Goal: Transaction & Acquisition: Purchase product/service

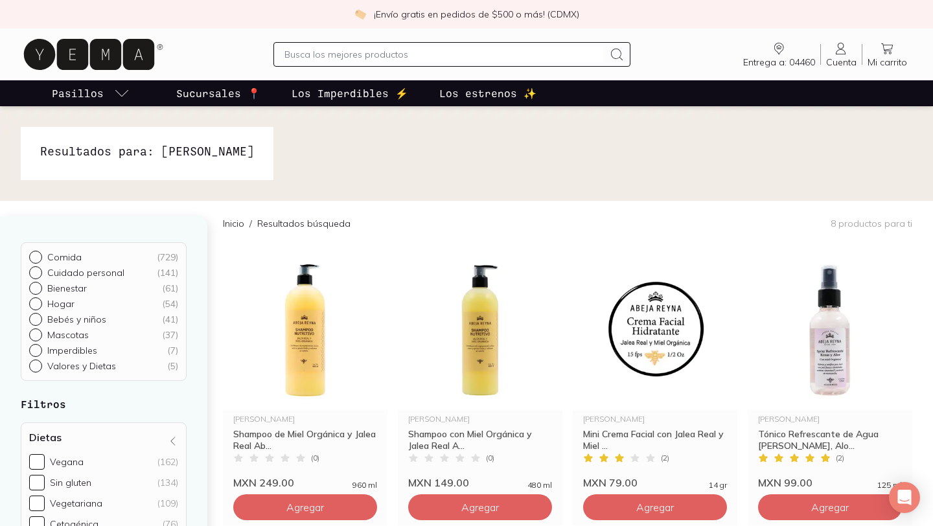
click at [885, 44] on icon at bounding box center [887, 49] width 16 height 16
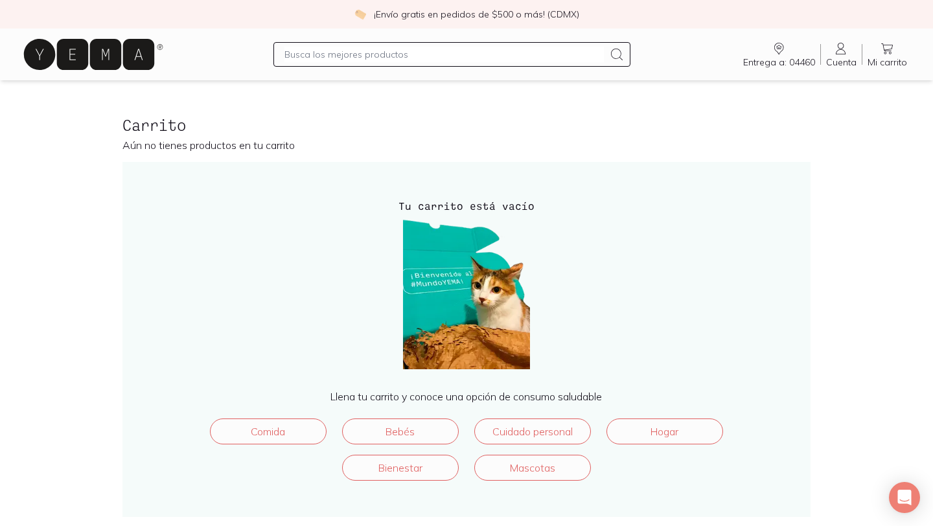
click at [846, 54] on icon at bounding box center [841, 49] width 10 height 12
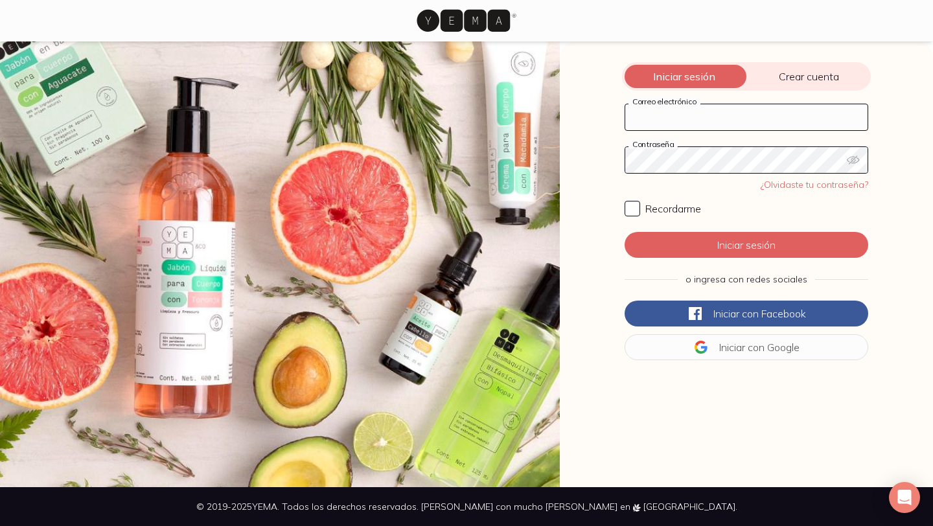
type input "[EMAIL_ADDRESS][DOMAIN_NAME]"
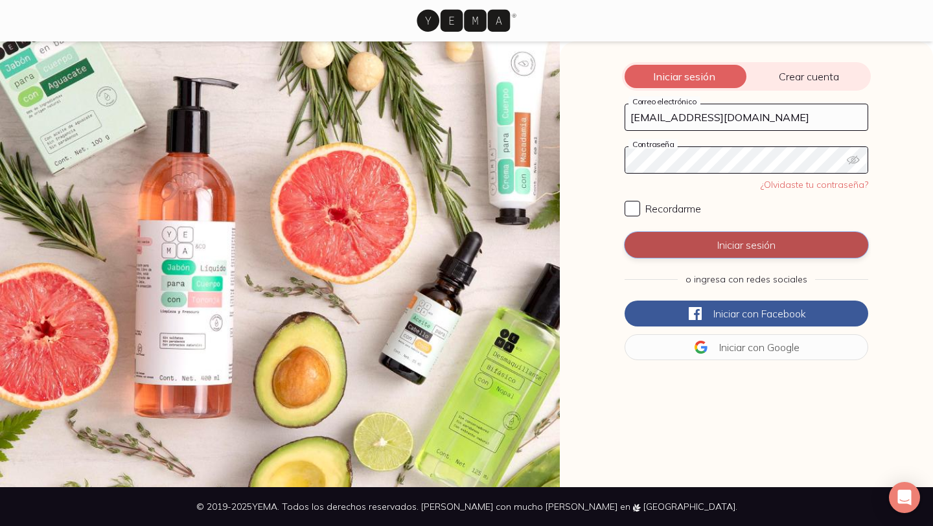
click at [723, 250] on button "Iniciar sesión" at bounding box center [747, 245] width 244 height 26
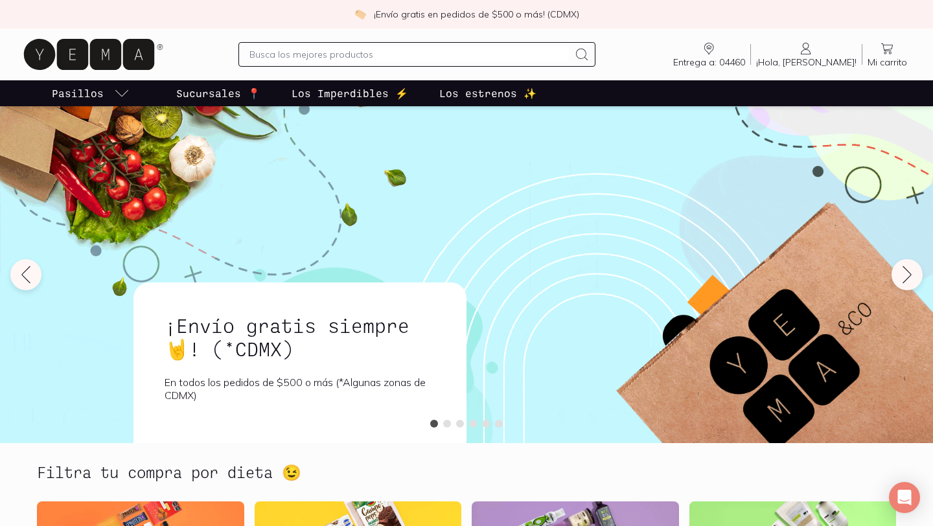
click at [878, 52] on link "Mi carrito Carrito" at bounding box center [888, 54] width 50 height 27
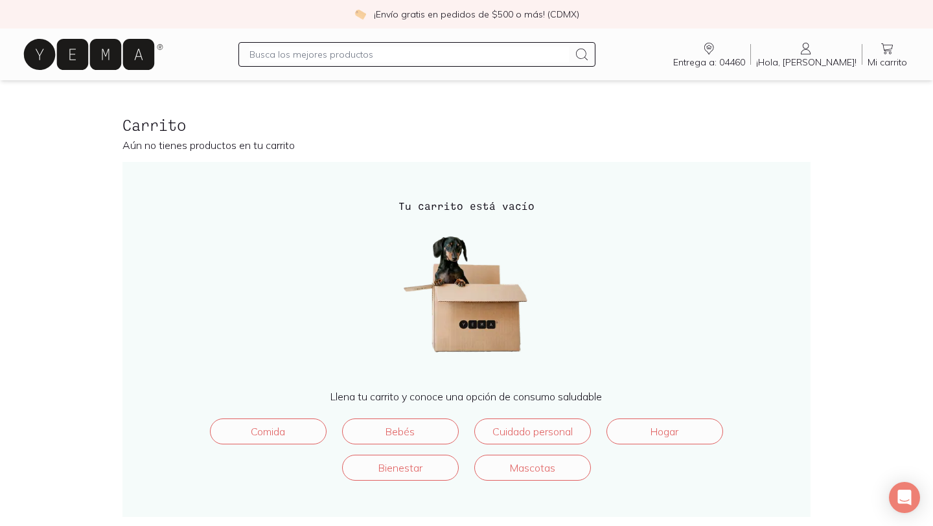
click at [898, 53] on link "Mi carrito Carrito" at bounding box center [888, 54] width 50 height 27
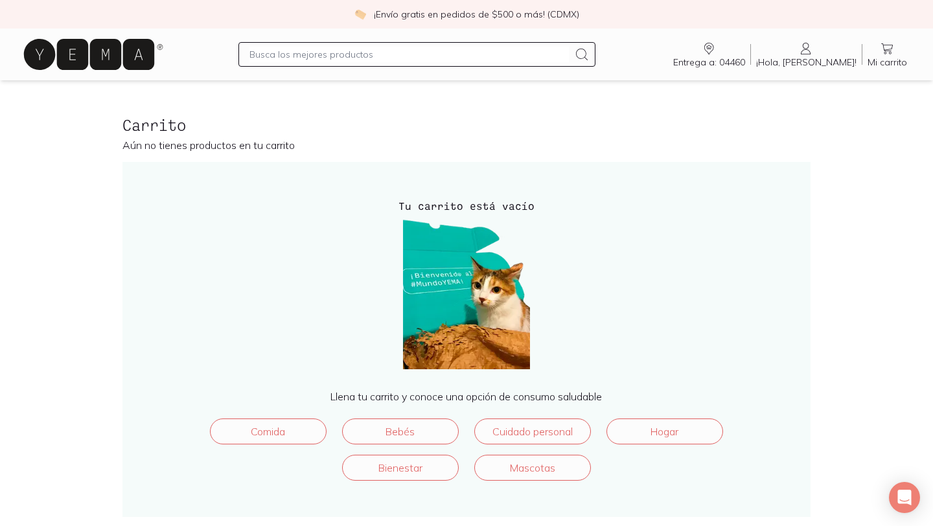
click at [93, 58] on icon at bounding box center [89, 54] width 130 height 31
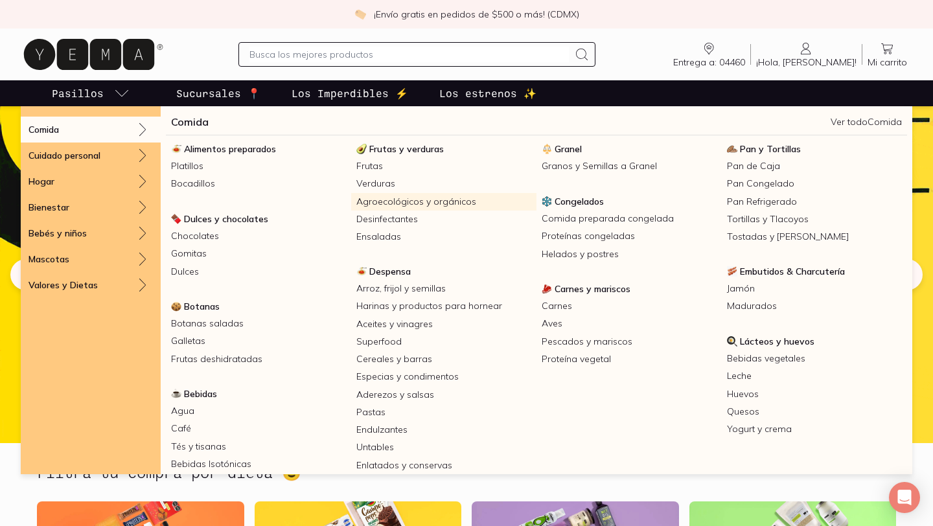
click at [417, 200] on link "Agroecológicos y orgánicos" at bounding box center [443, 201] width 185 height 17
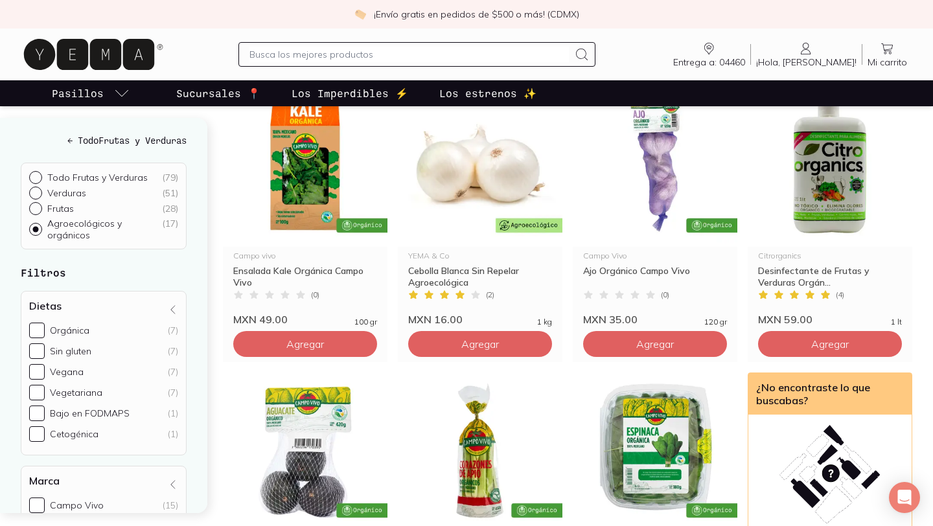
scroll to position [161, 0]
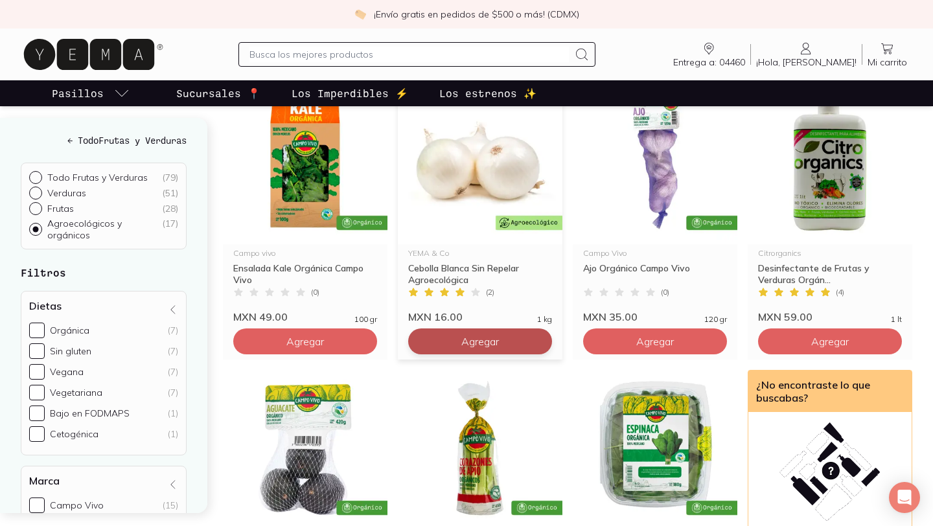
click at [377, 343] on button "Agregar" at bounding box center [305, 342] width 144 height 26
click at [541, 341] on icon at bounding box center [538, 341] width 6 height 6
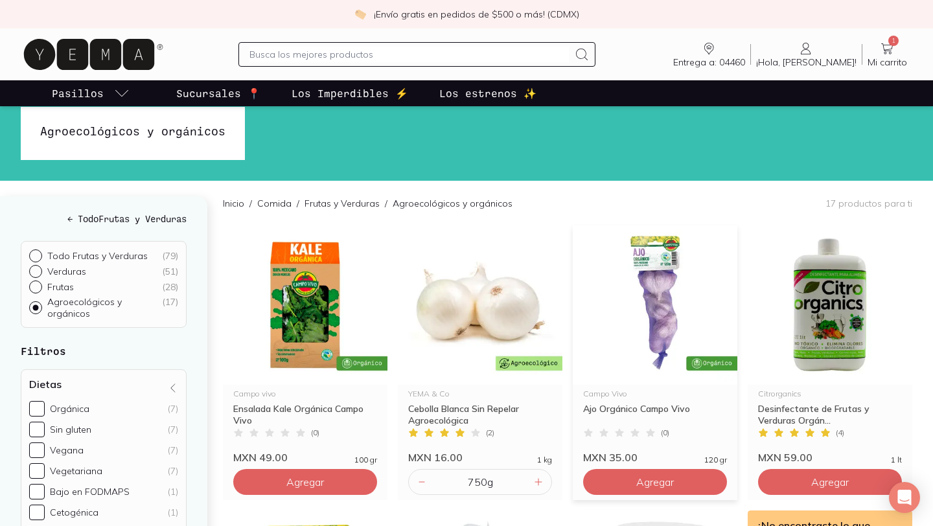
scroll to position [0, 0]
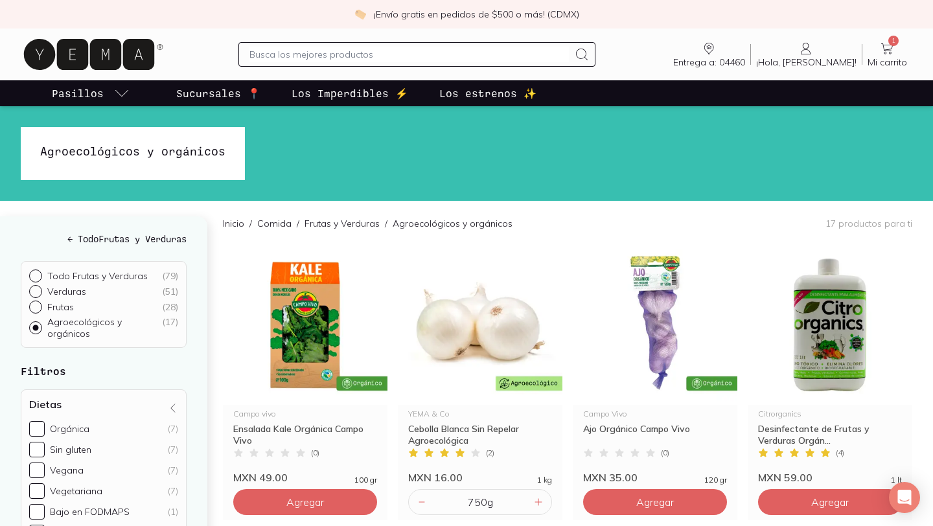
click at [84, 274] on p "Todo Frutas y Verduras" at bounding box center [97, 276] width 100 height 12
click at [40, 274] on input "Todo Frutas y Verduras ( 79 )" at bounding box center [34, 275] width 10 height 10
radio input "true"
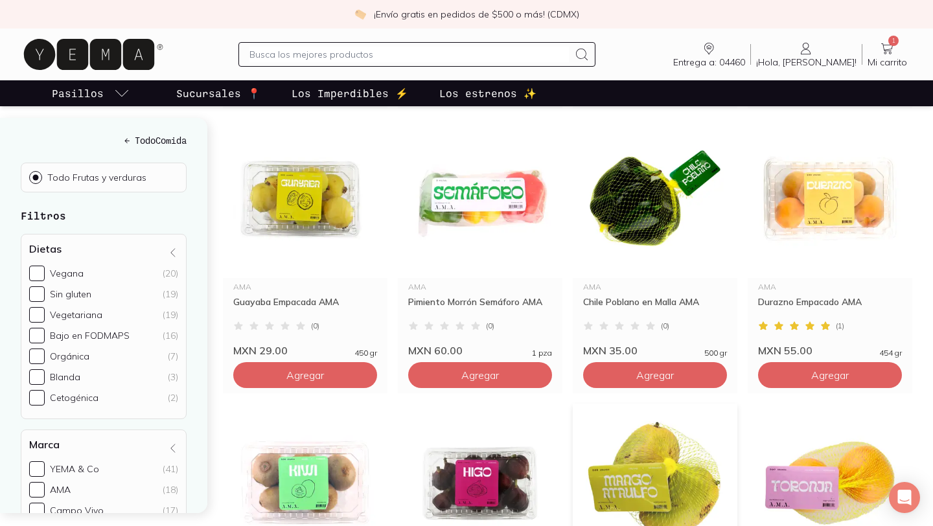
scroll to position [468, 0]
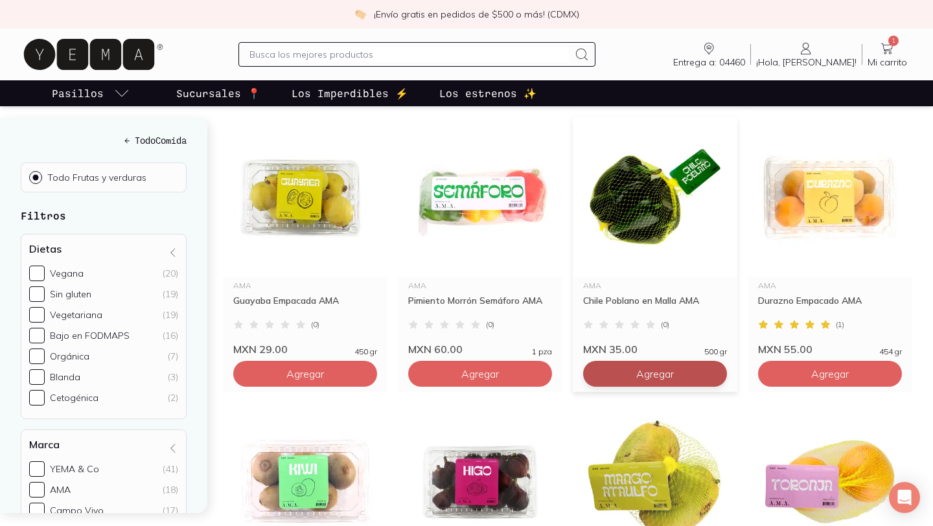
click at [377, 102] on button "Agregar" at bounding box center [305, 89] width 144 height 26
click at [713, 369] on icon at bounding box center [713, 374] width 10 height 10
type input "2"
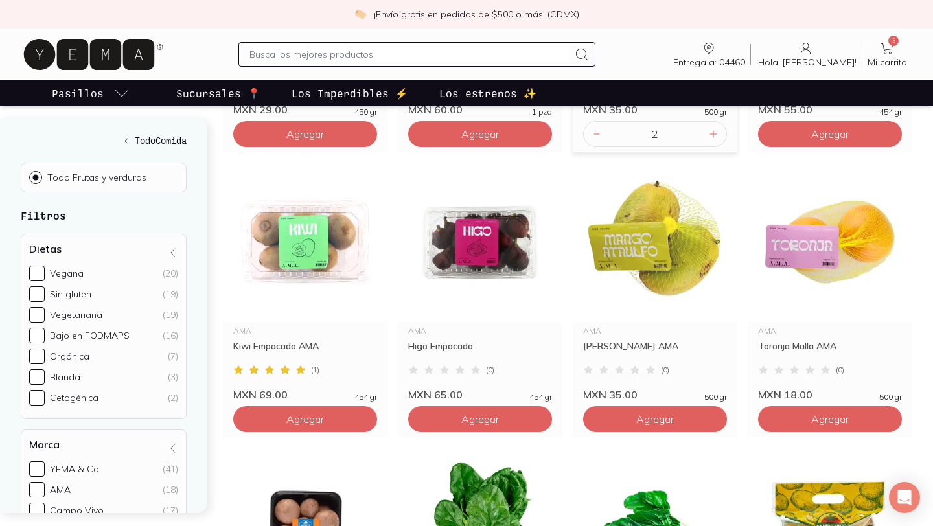
scroll to position [712, 0]
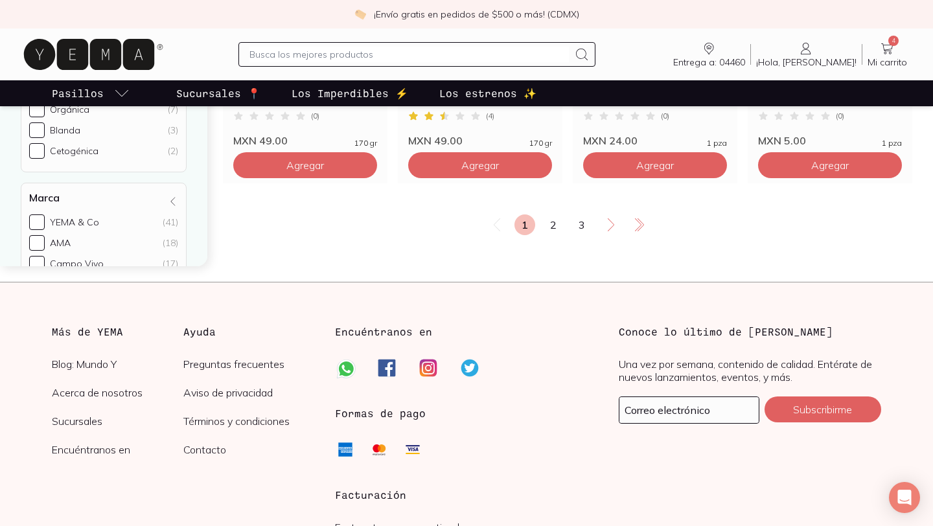
scroll to position [2395, 0]
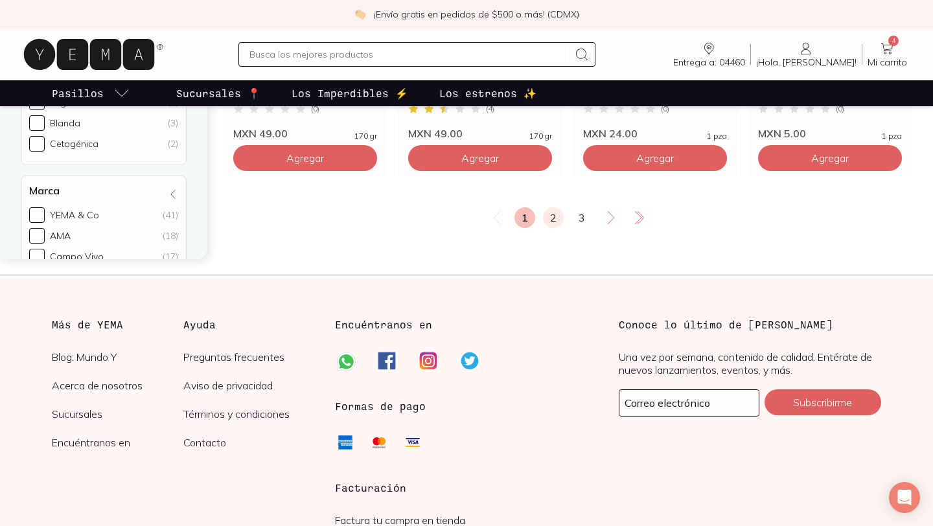
click at [548, 207] on link "2" at bounding box center [553, 217] width 21 height 21
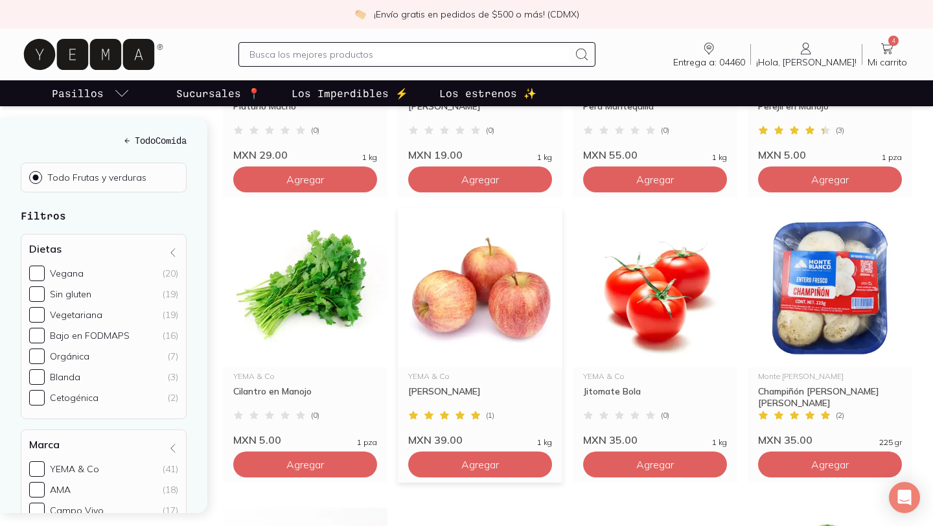
scroll to position [387, 0]
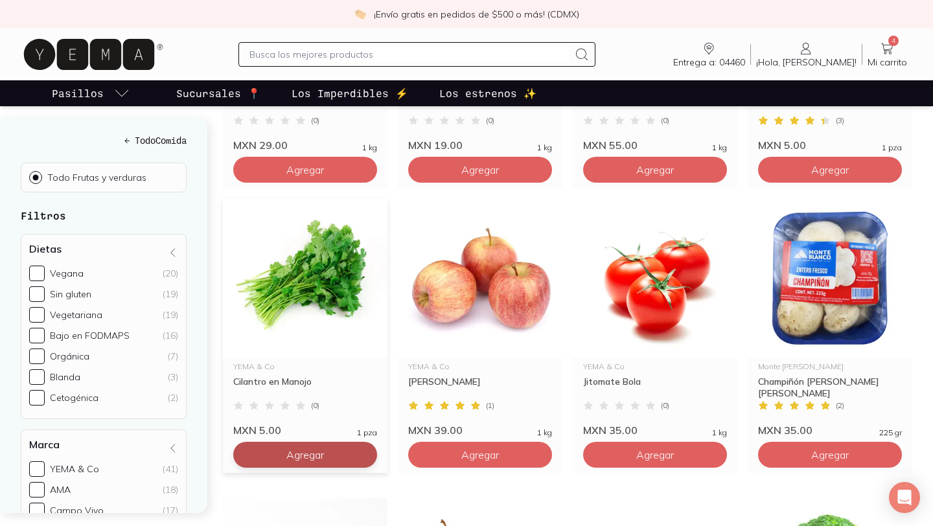
click at [338, 183] on button "Agregar" at bounding box center [305, 170] width 144 height 26
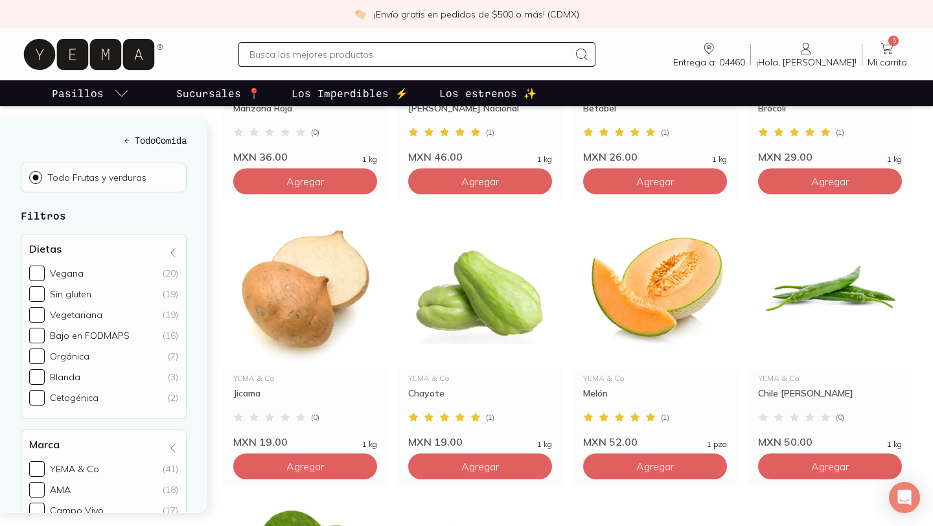
scroll to position [975, 0]
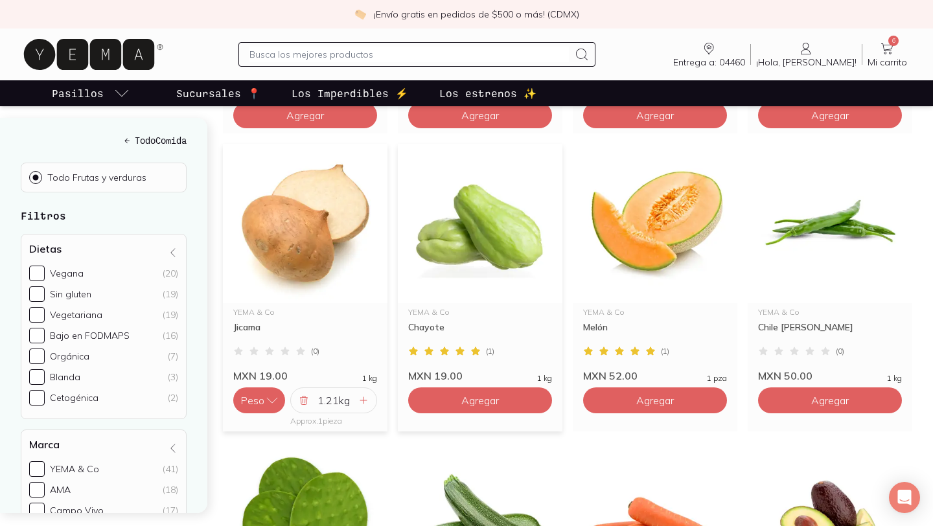
scroll to position [1014, 0]
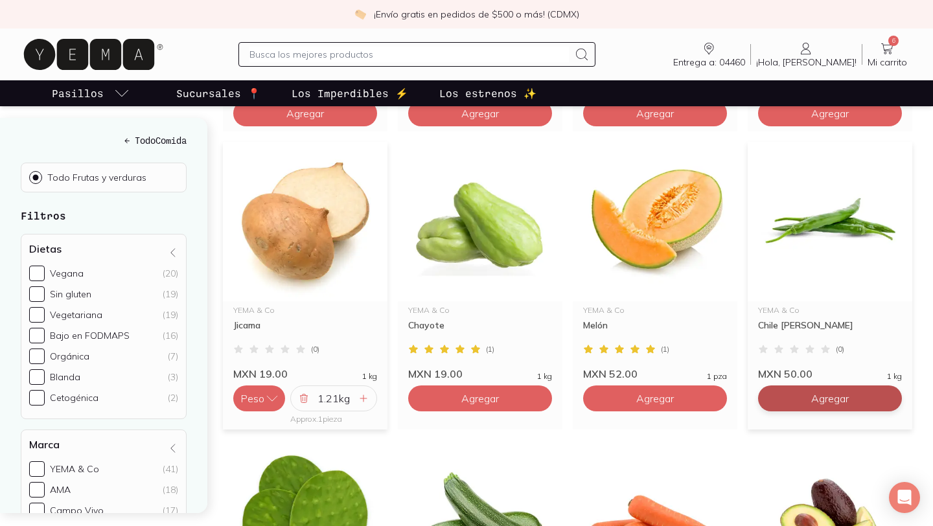
click at [890, 393] on icon at bounding box center [888, 398] width 10 height 10
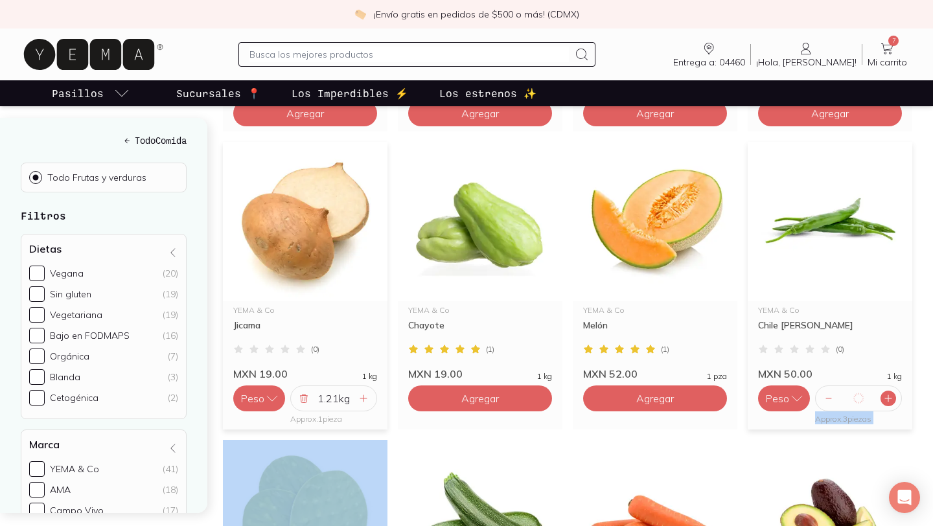
click at [890, 393] on icon at bounding box center [888, 398] width 10 height 10
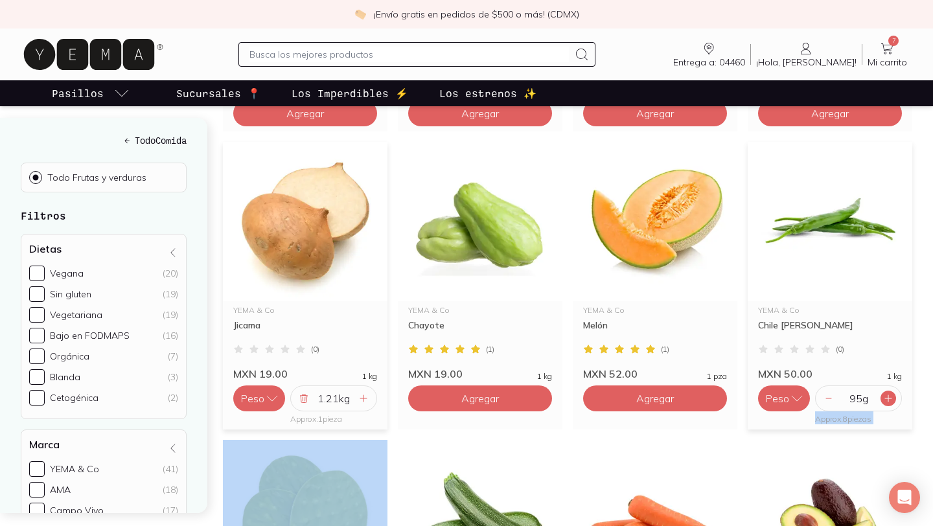
click at [890, 393] on icon at bounding box center [888, 398] width 10 height 10
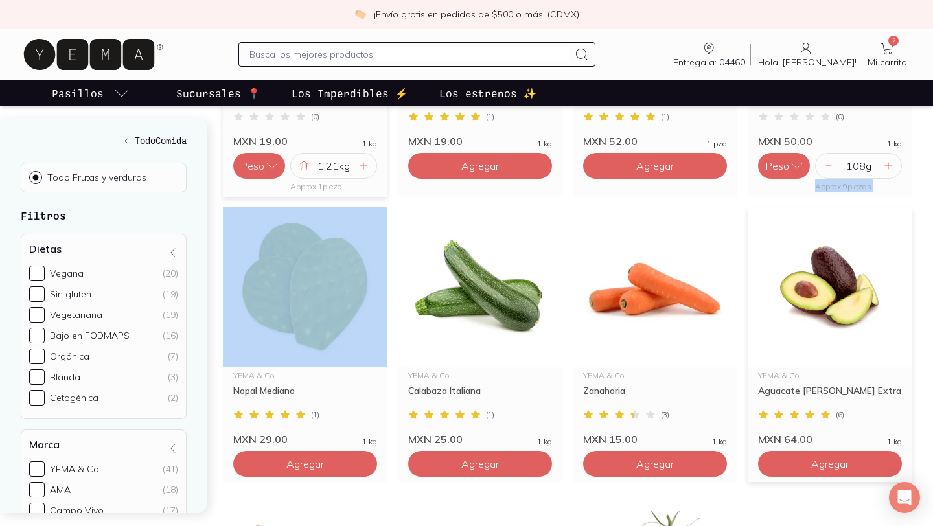
scroll to position [1253, 0]
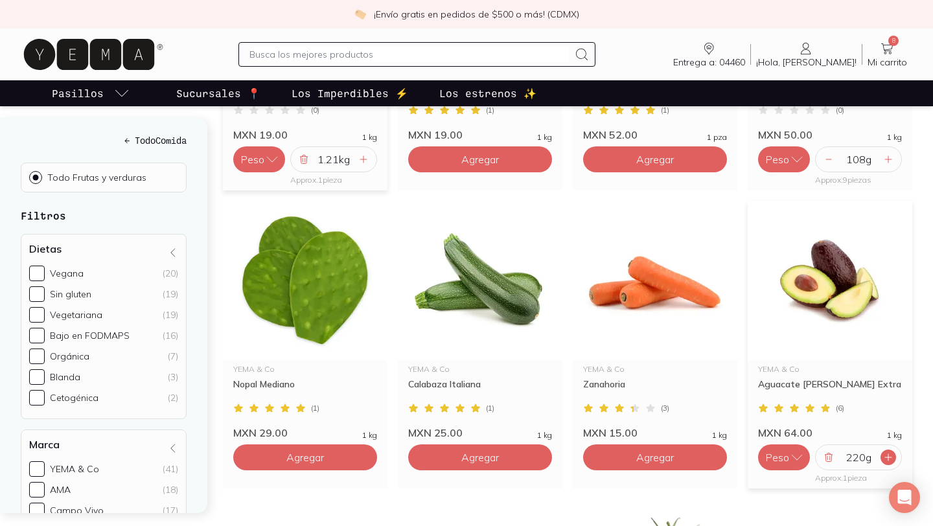
click at [891, 452] on icon at bounding box center [888, 457] width 10 height 10
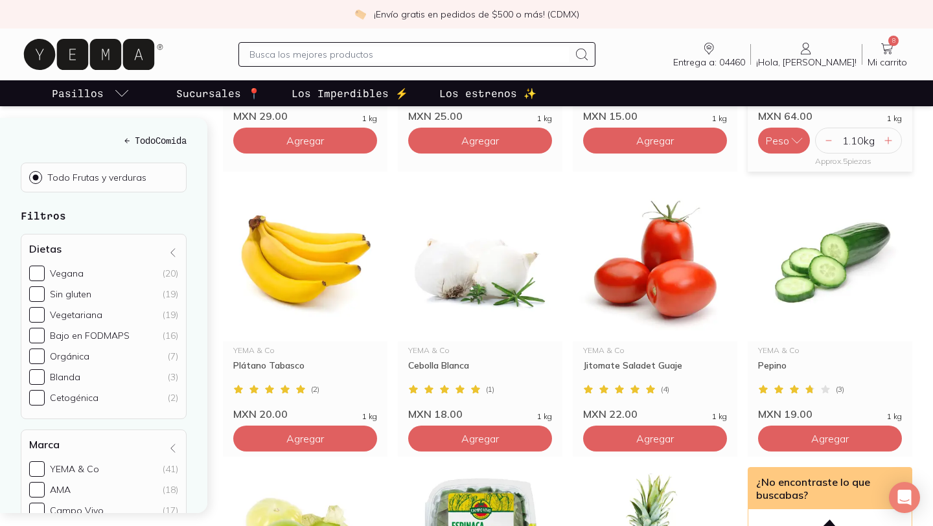
scroll to position [1577, 0]
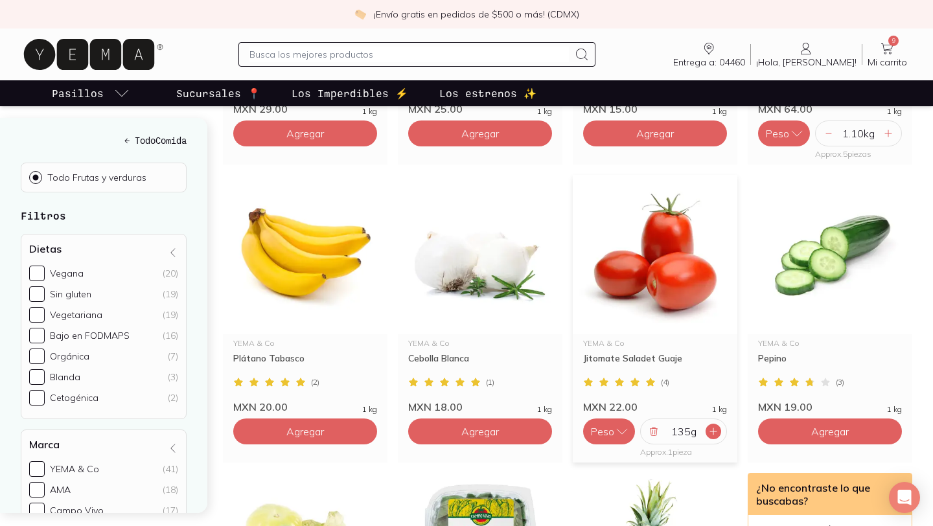
click at [711, 424] on div at bounding box center [714, 432] width 16 height 16
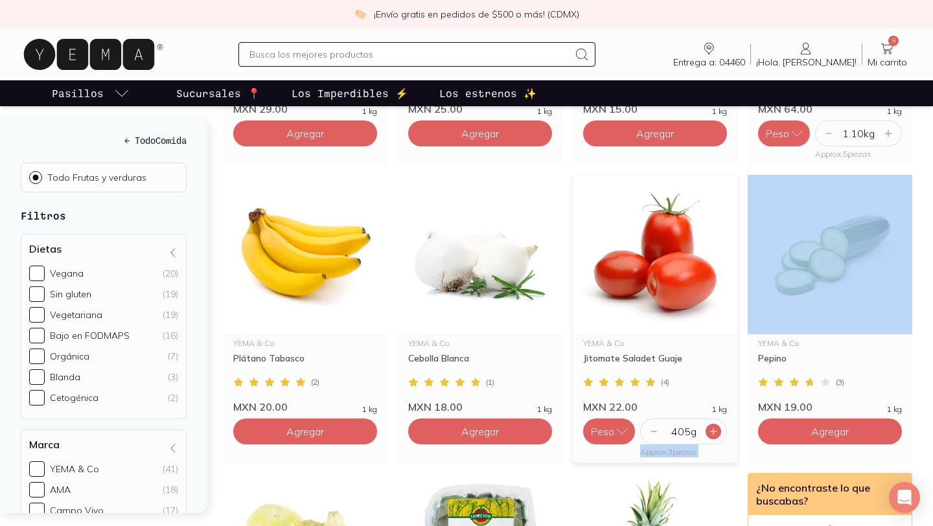
click at [711, 424] on div at bounding box center [714, 432] width 16 height 16
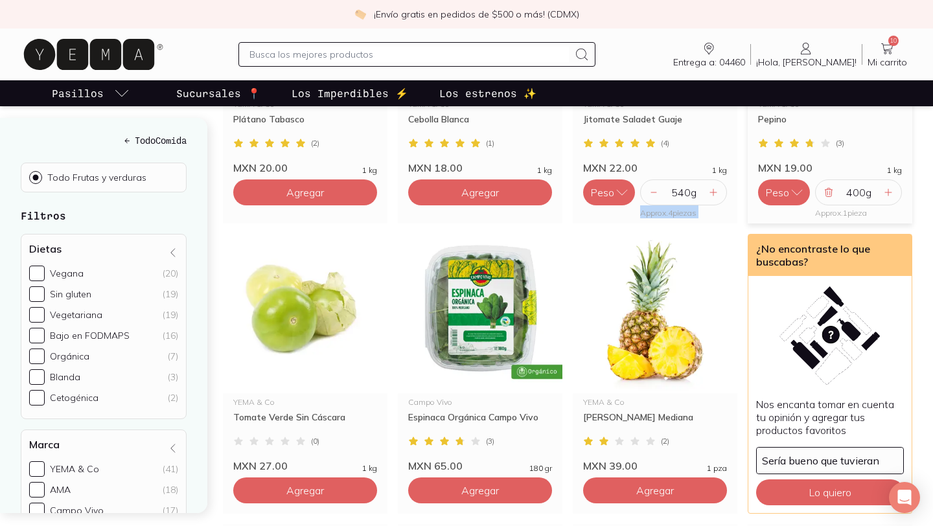
scroll to position [1822, 0]
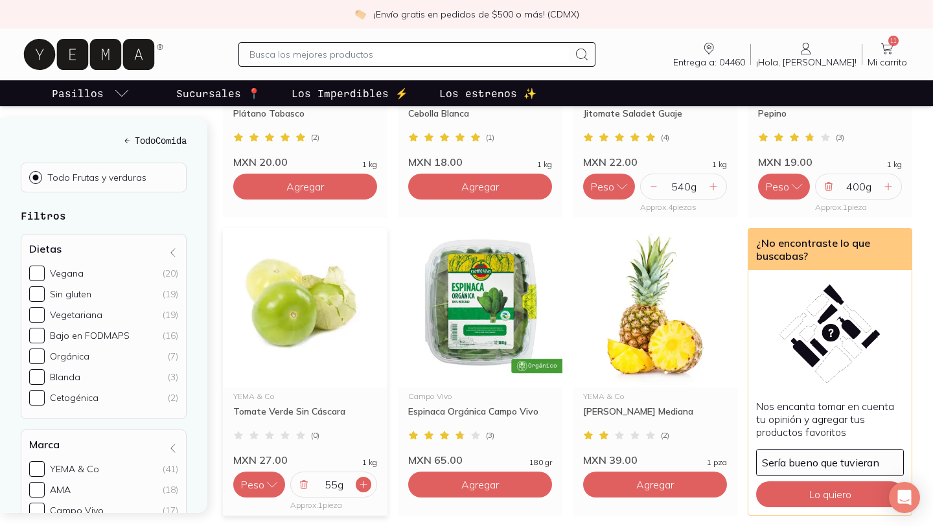
click at [361, 480] on icon at bounding box center [363, 485] width 10 height 10
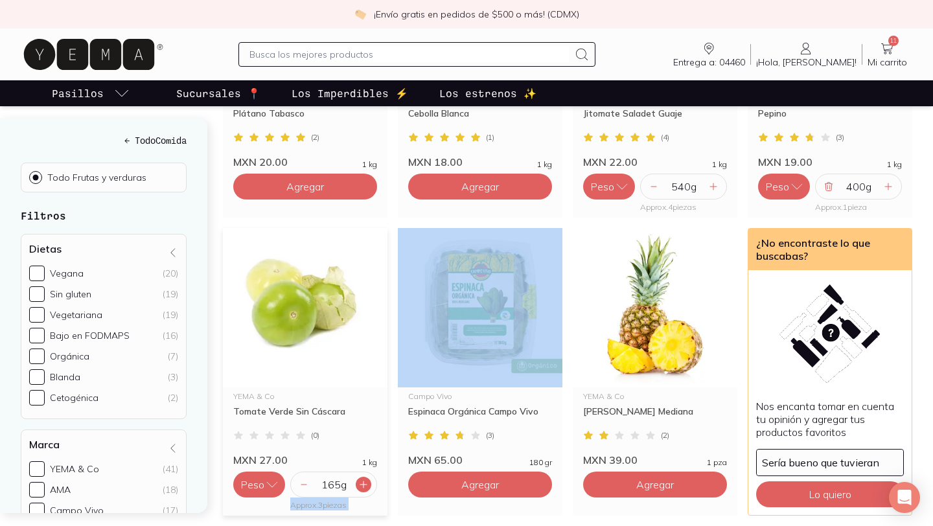
click at [361, 480] on icon at bounding box center [363, 485] width 10 height 10
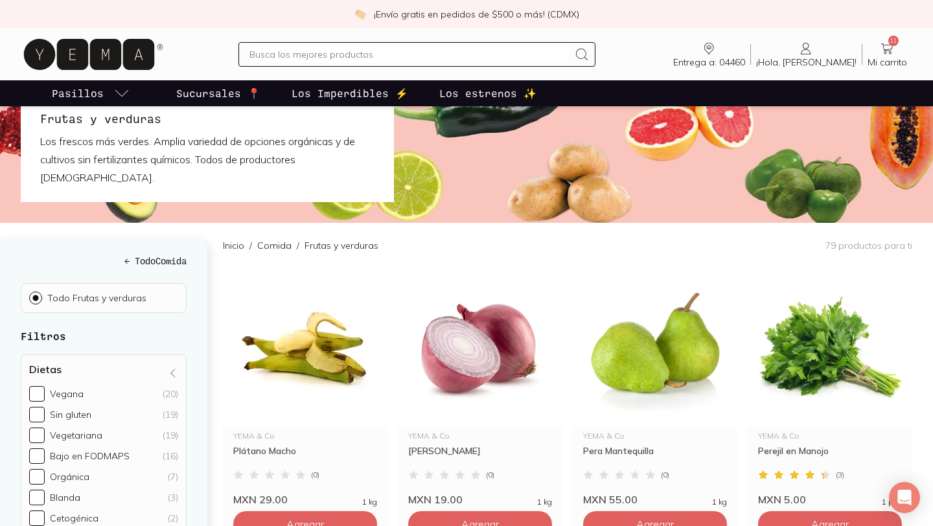
scroll to position [35, 0]
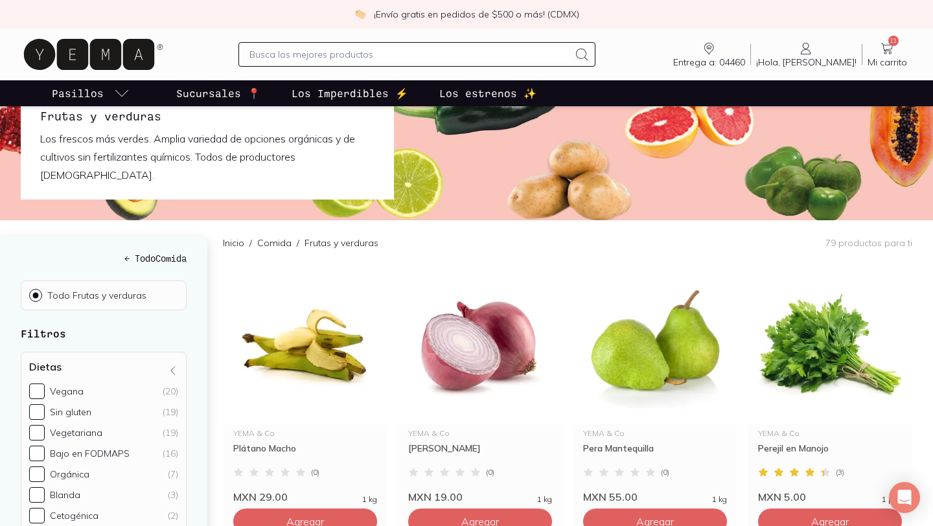
click at [886, 46] on icon at bounding box center [887, 49] width 16 height 16
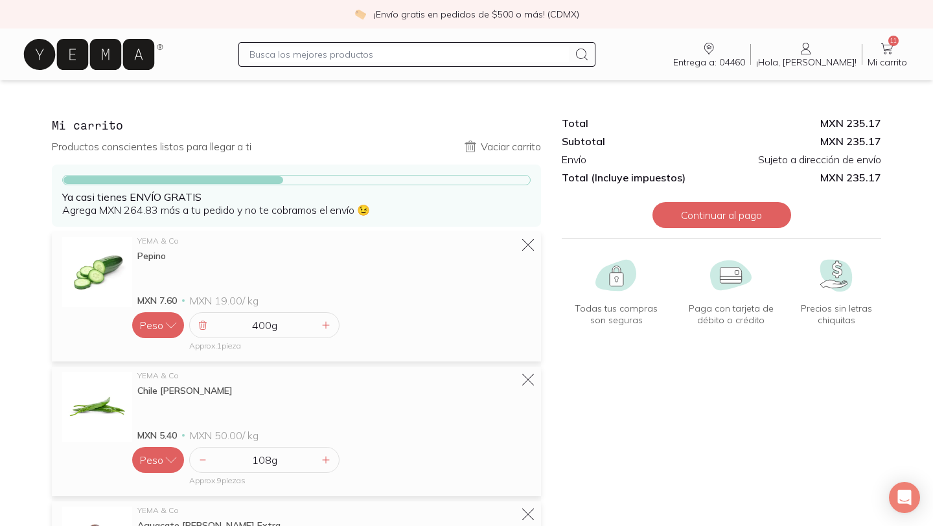
click at [113, 58] on icon at bounding box center [89, 54] width 130 height 31
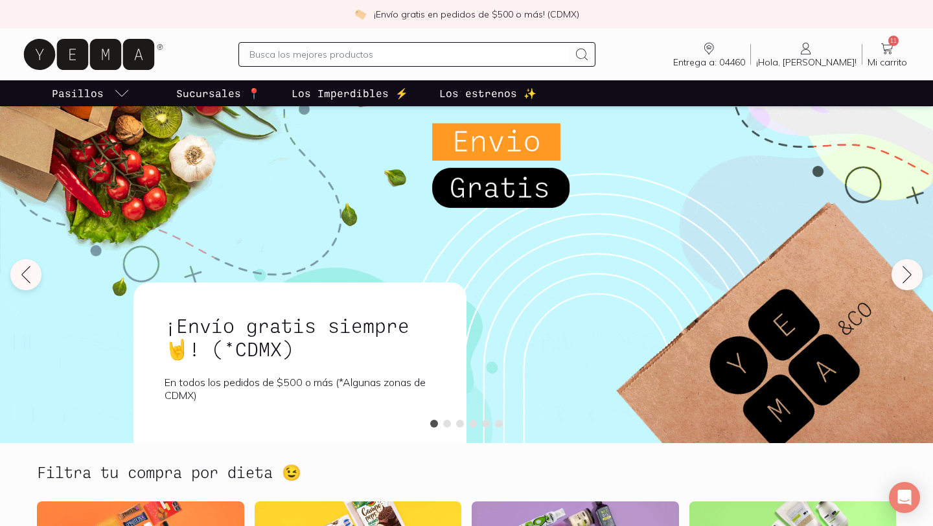
click at [353, 90] on p "Los Imperdibles ⚡️" at bounding box center [350, 94] width 117 height 16
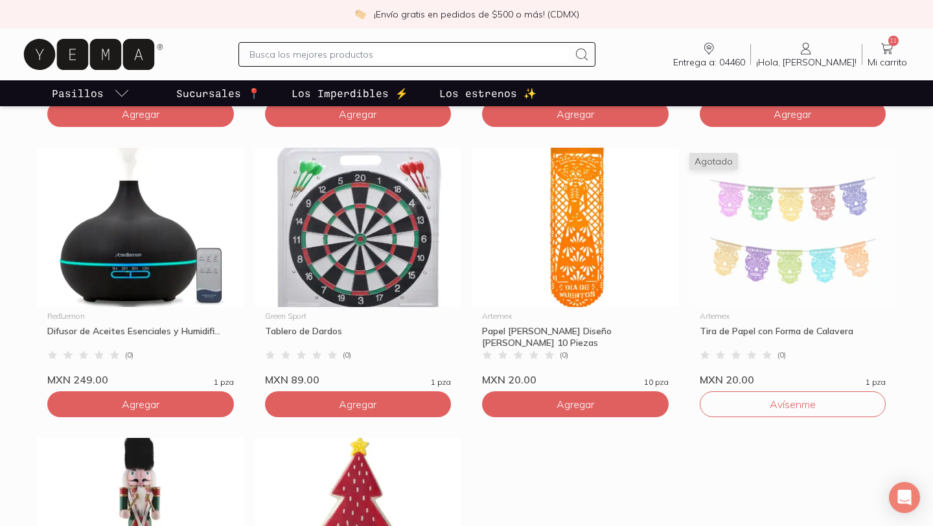
scroll to position [649, 0]
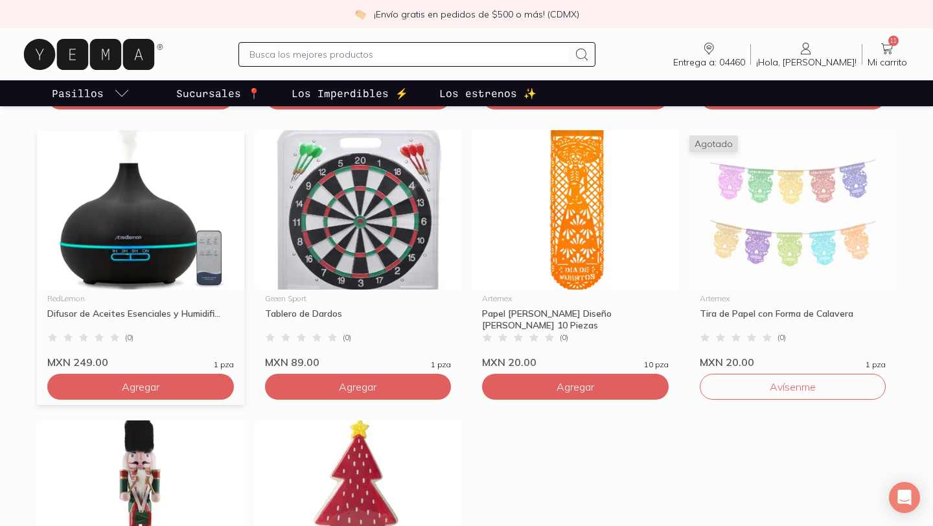
click at [130, 230] on img at bounding box center [140, 209] width 207 height 159
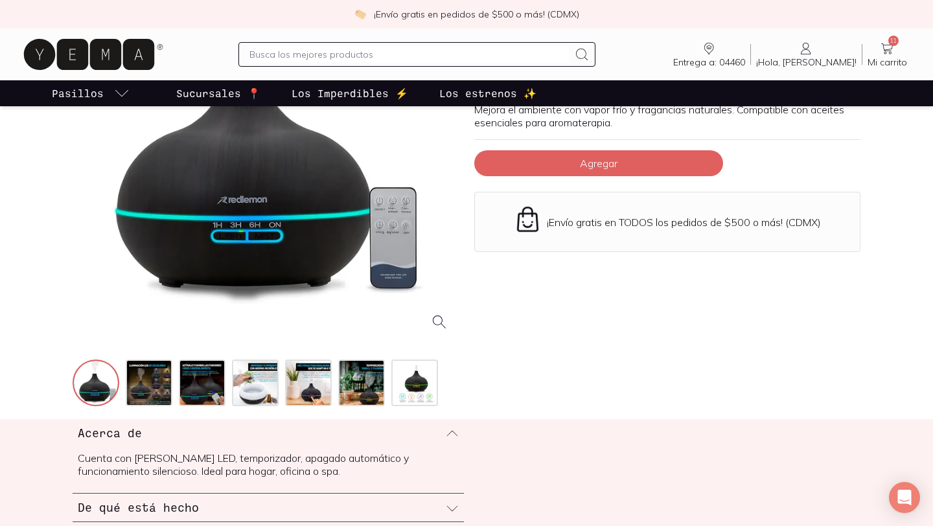
scroll to position [205, 0]
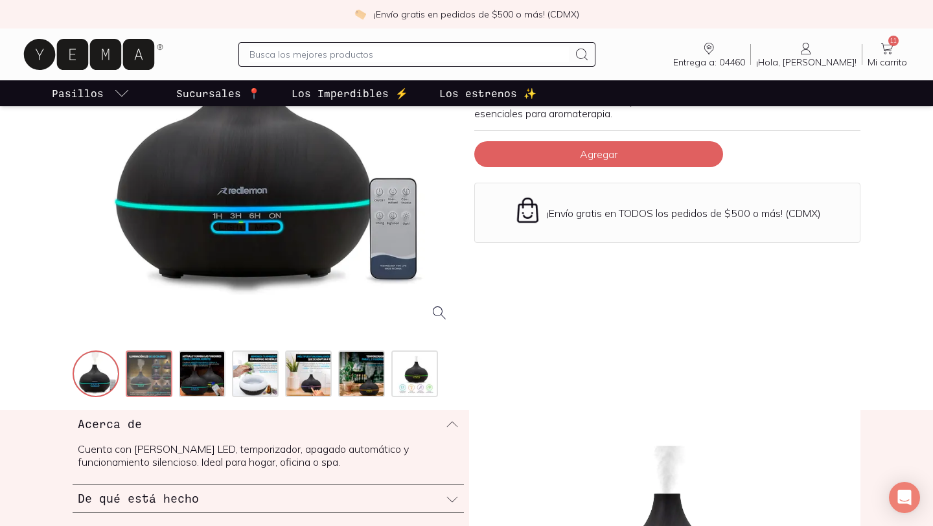
click at [130, 376] on img at bounding box center [150, 375] width 47 height 47
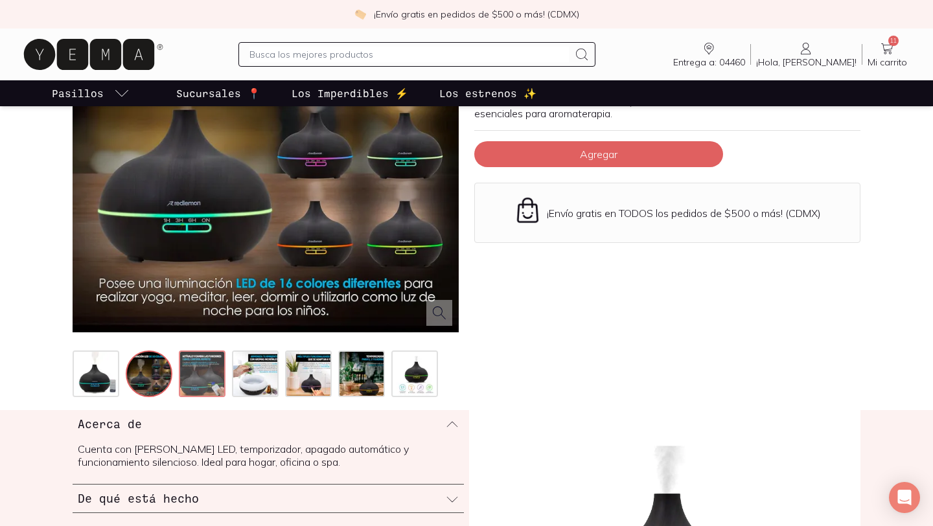
click at [191, 379] on img at bounding box center [203, 375] width 47 height 47
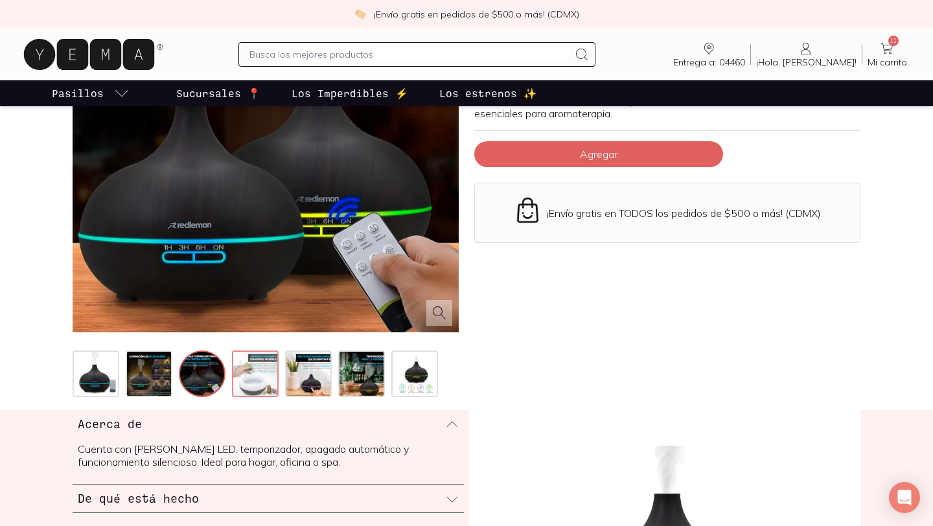
click at [262, 380] on img at bounding box center [256, 375] width 47 height 47
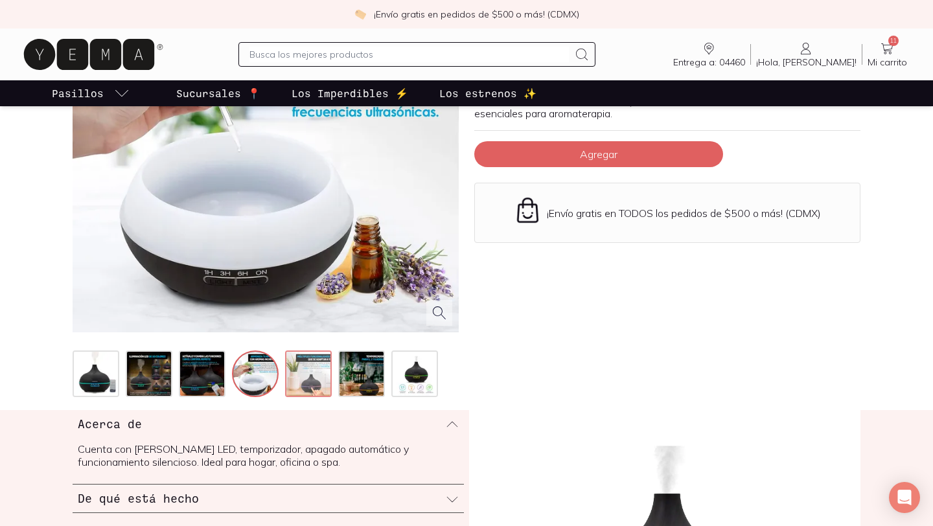
click at [306, 382] on img at bounding box center [309, 375] width 47 height 47
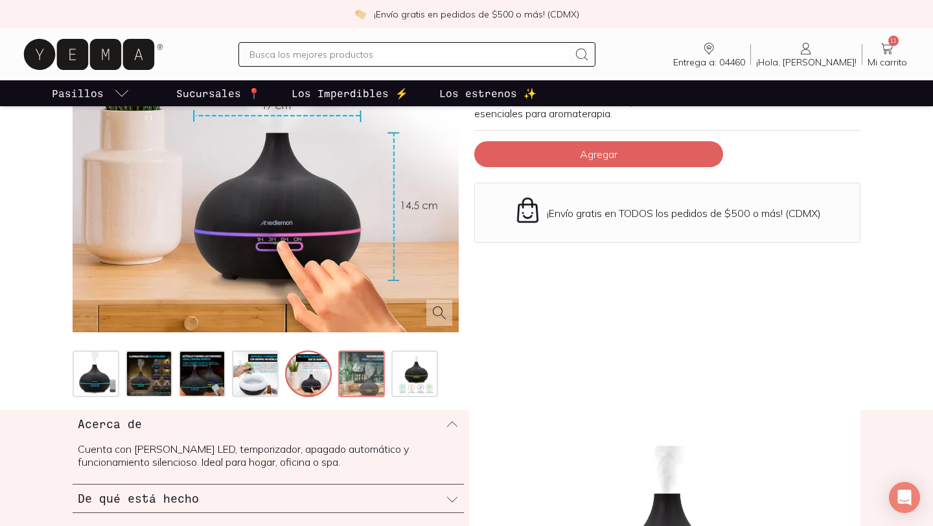
click at [344, 379] on img at bounding box center [363, 375] width 47 height 47
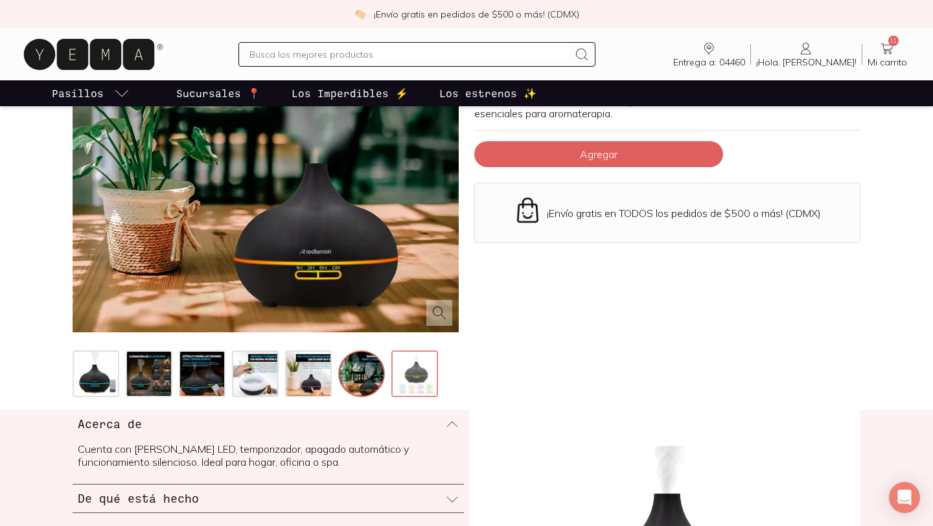
click at [421, 383] on img at bounding box center [416, 375] width 47 height 47
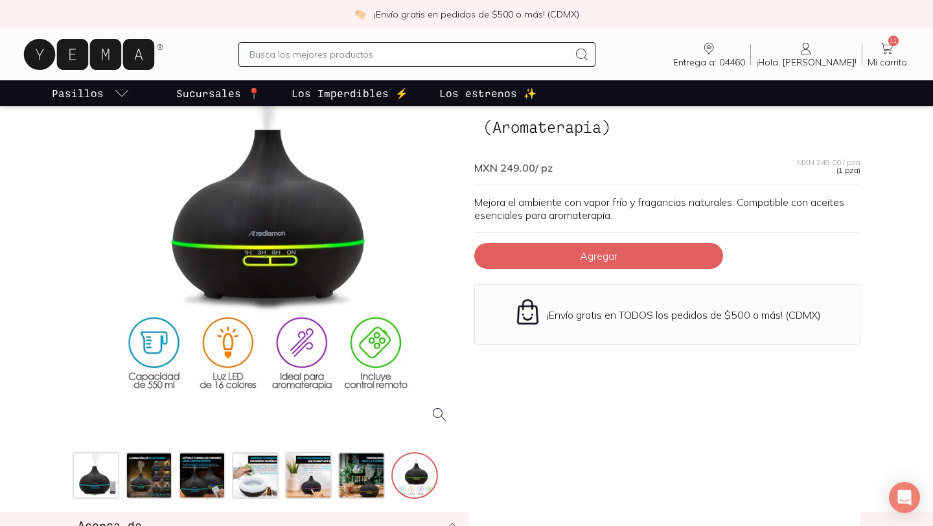
scroll to position [95, 0]
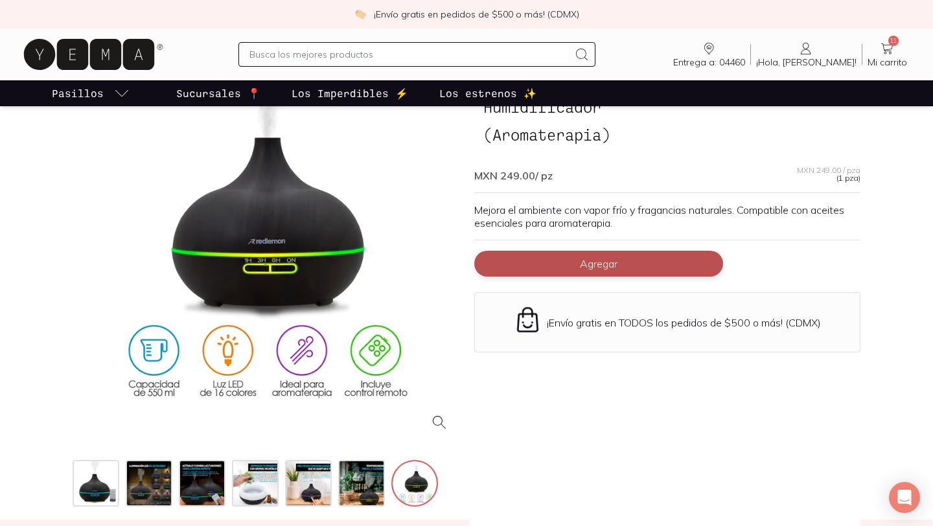
click at [628, 272] on button "Agregar" at bounding box center [598, 264] width 249 height 26
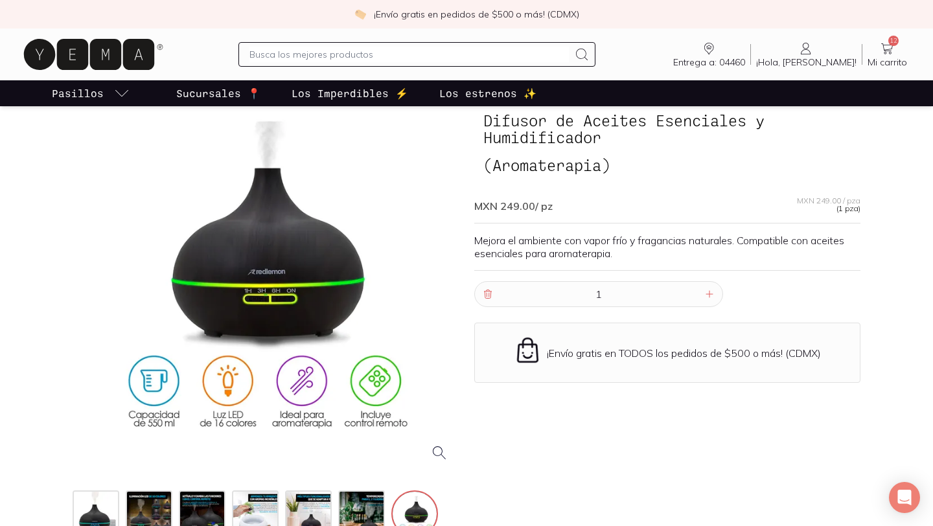
scroll to position [64, 0]
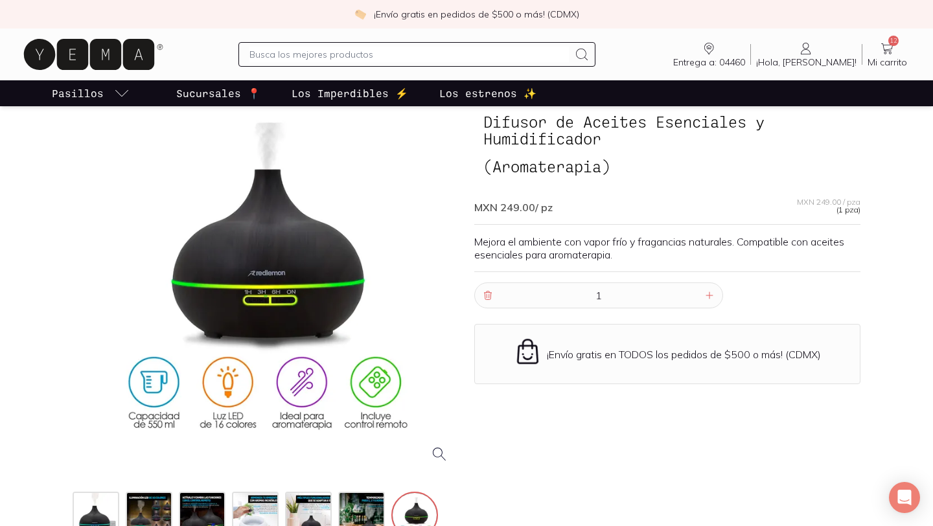
click at [886, 52] on icon at bounding box center [887, 49] width 16 height 16
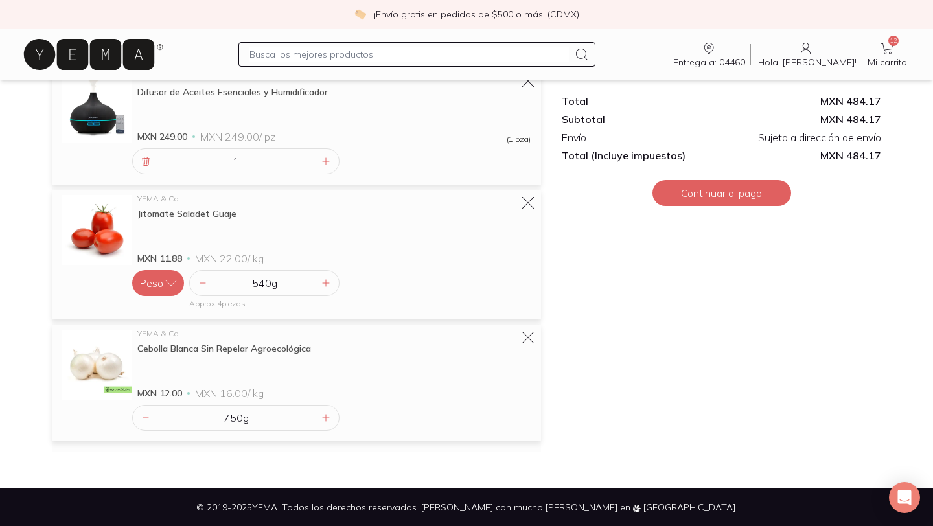
scroll to position [1197, 0]
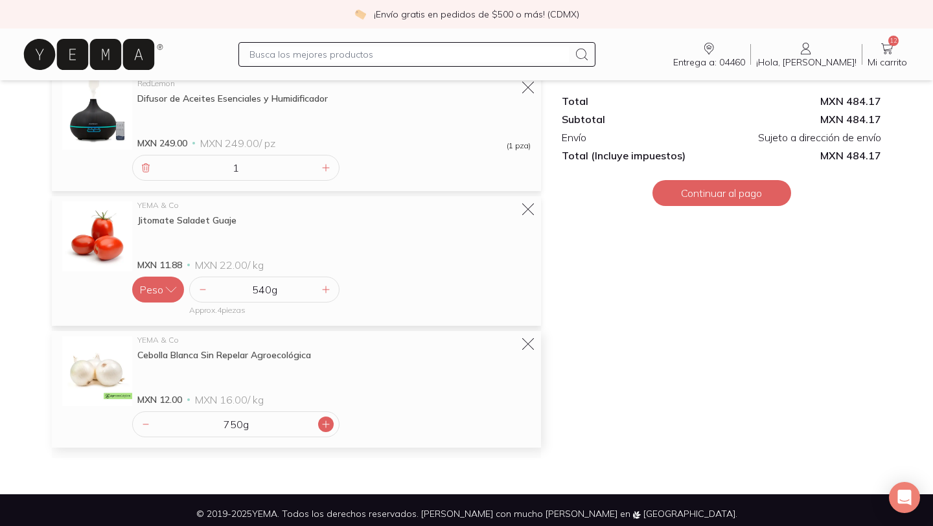
click at [325, 421] on icon at bounding box center [326, 424] width 10 height 10
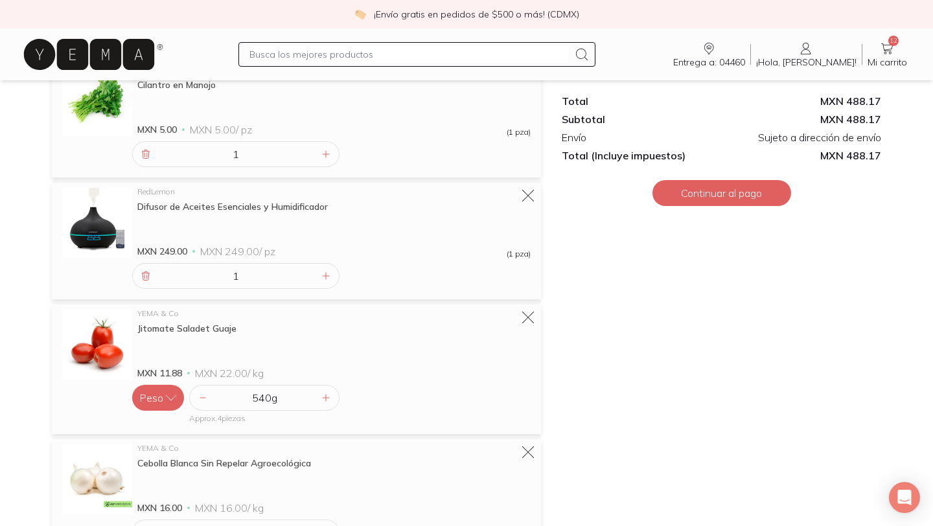
scroll to position [1088, 0]
click at [326, 398] on icon at bounding box center [326, 399] width 6 height 6
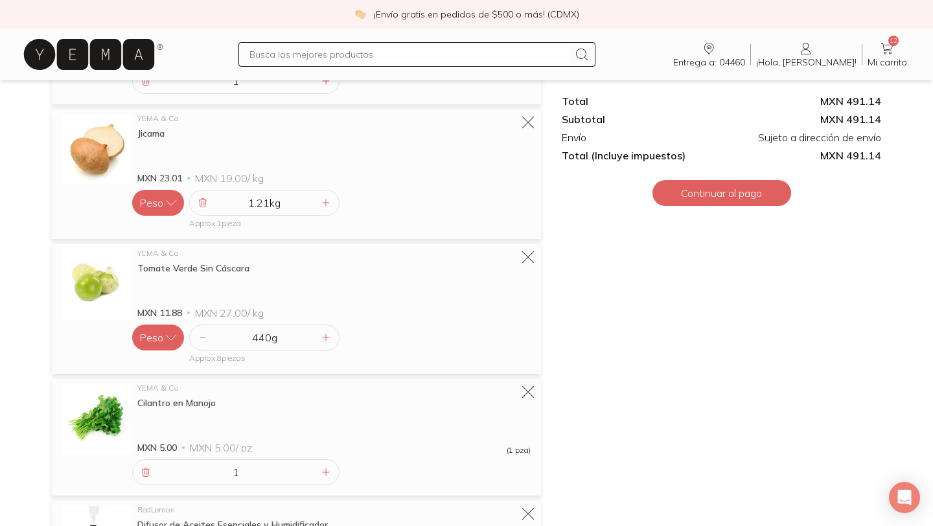
scroll to position [747, 0]
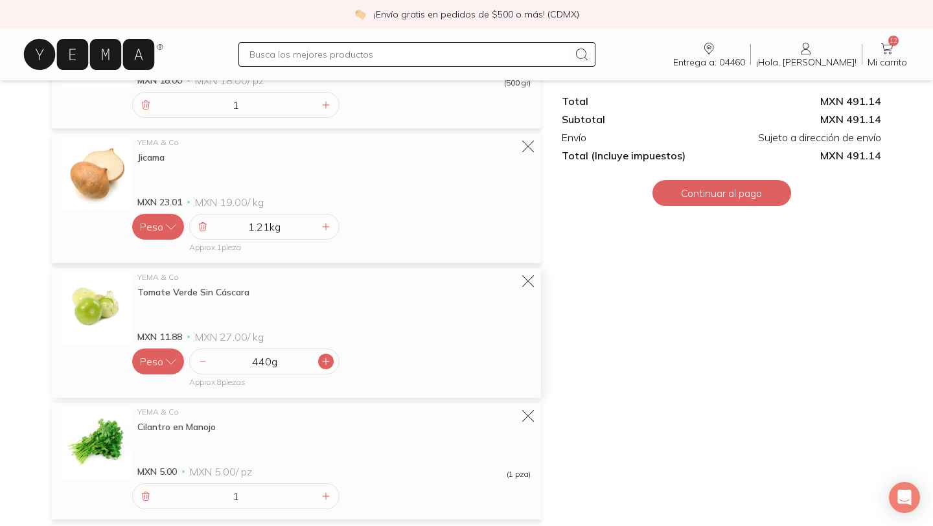
click at [325, 362] on icon at bounding box center [326, 361] width 10 height 10
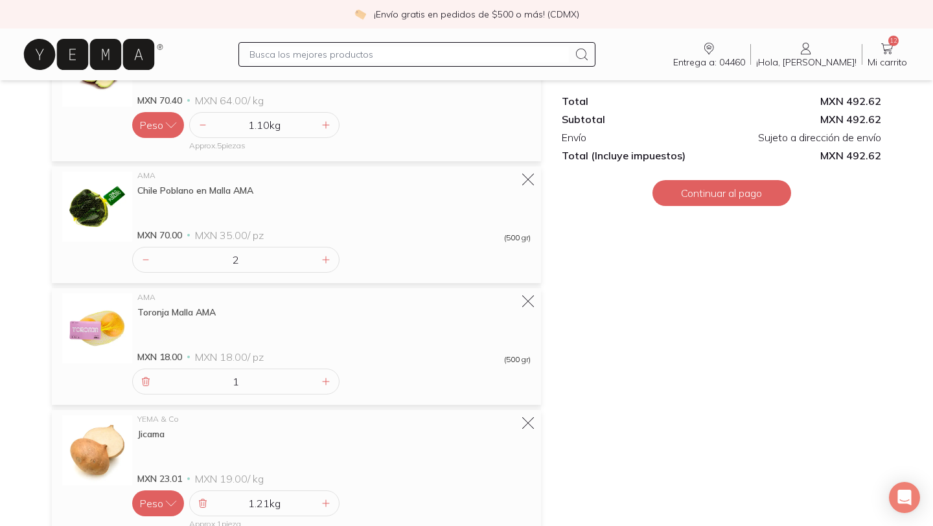
scroll to position [474, 0]
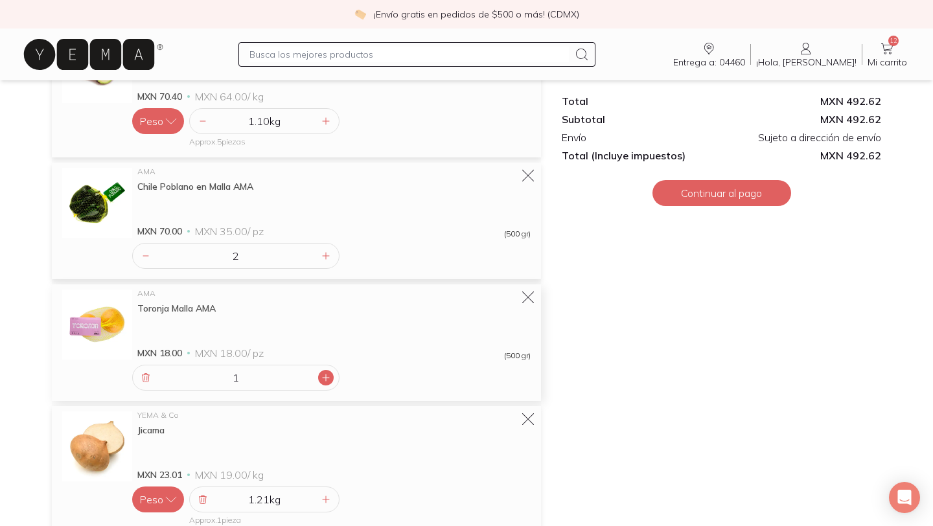
click at [325, 374] on icon at bounding box center [326, 378] width 10 height 10
type input "2"
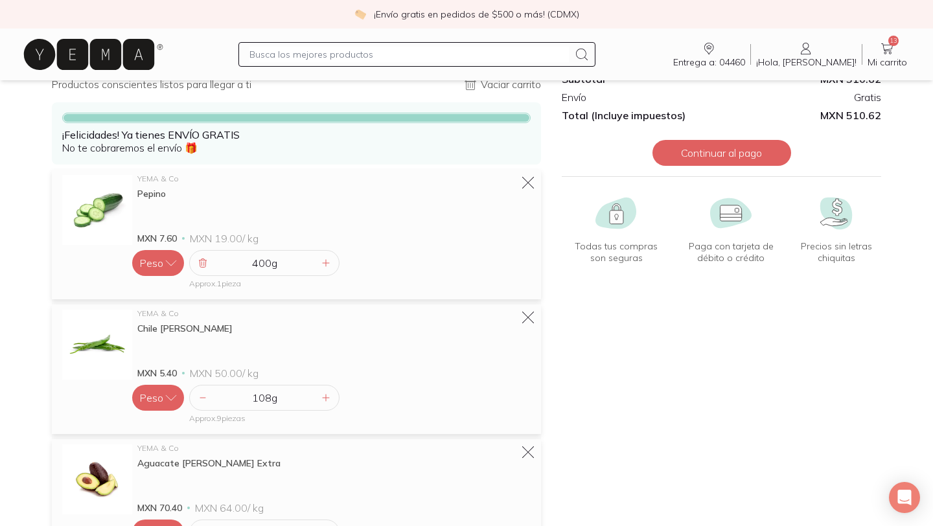
scroll to position [60, 0]
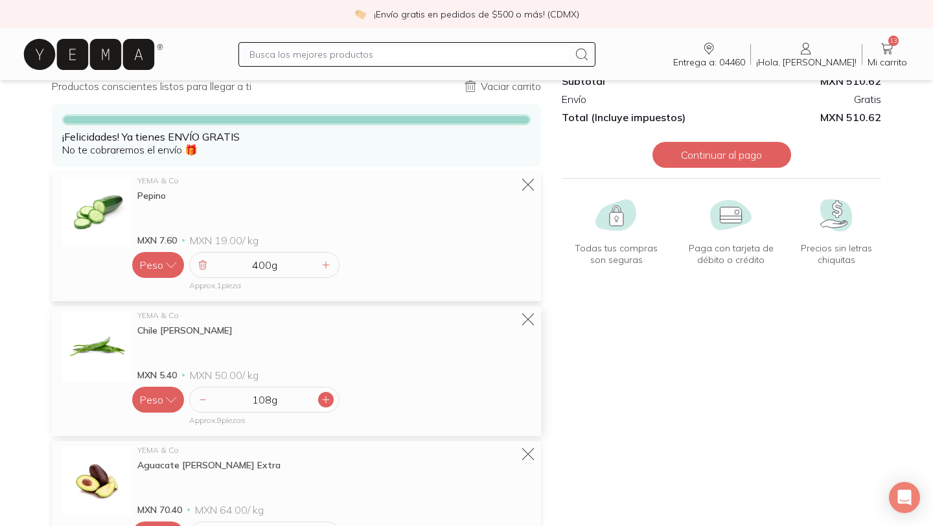
click at [323, 398] on icon at bounding box center [326, 400] width 10 height 10
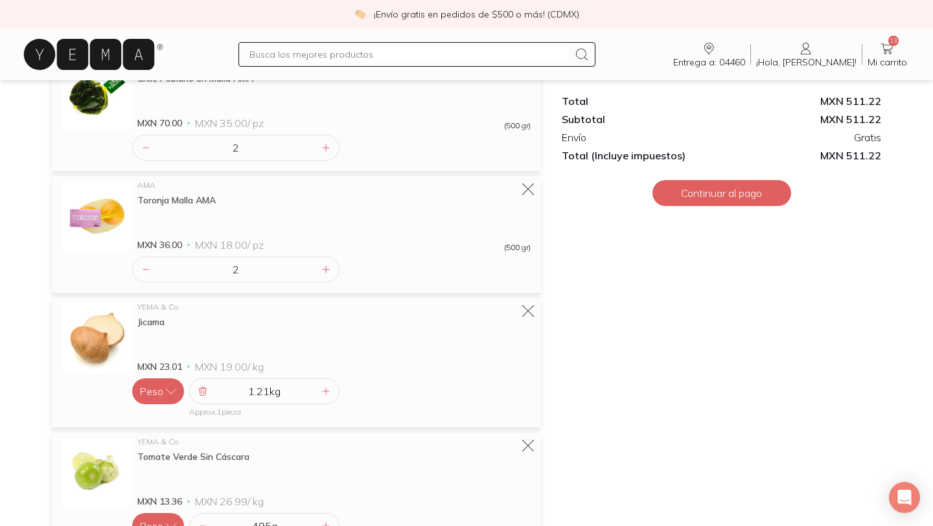
scroll to position [588, 0]
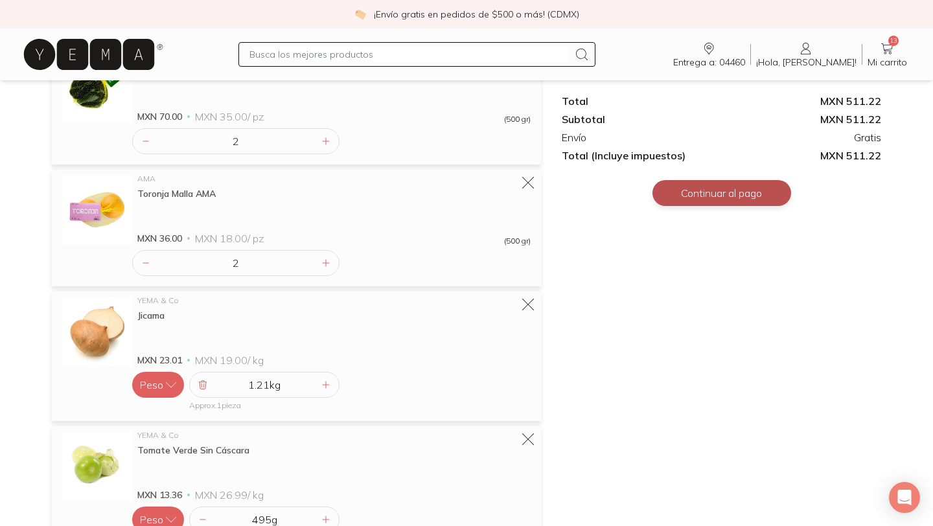
click at [733, 191] on button "Continuar al pago" at bounding box center [722, 193] width 139 height 26
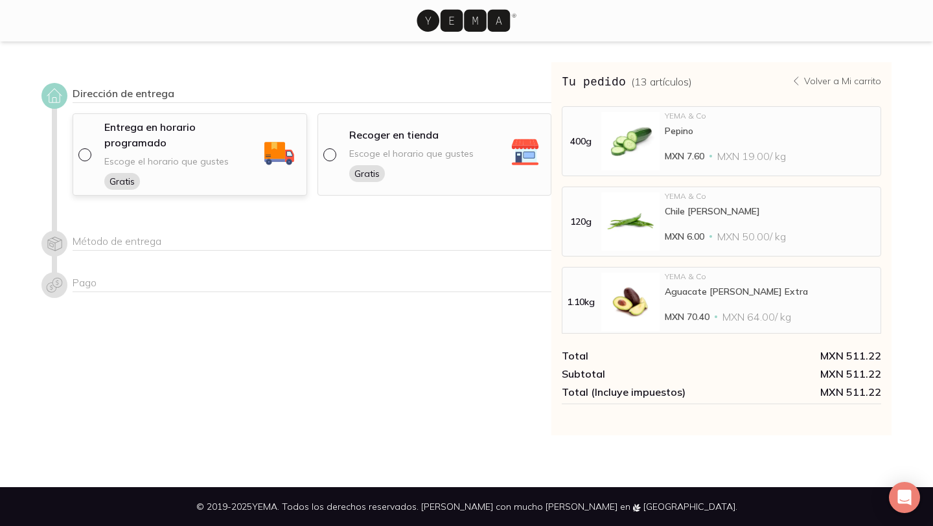
click at [82, 148] on input "radio" at bounding box center [83, 153] width 10 height 10
radio input "true"
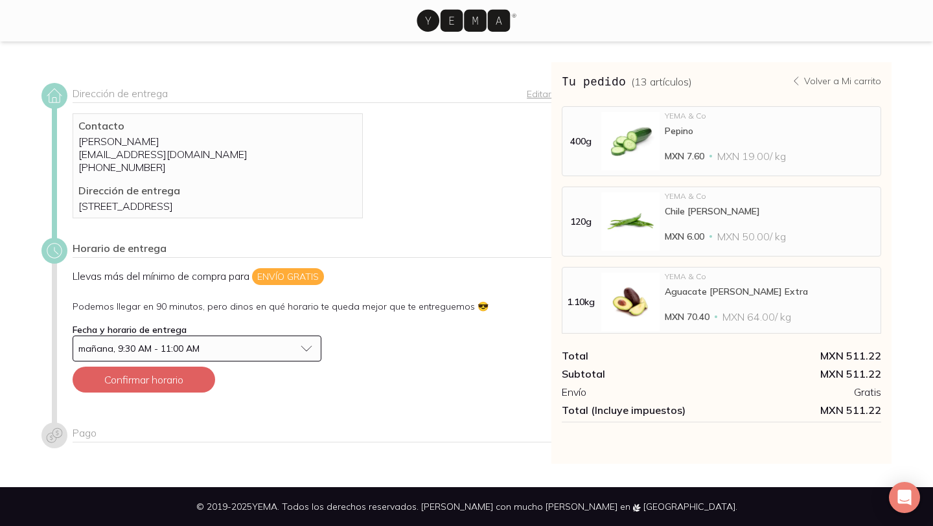
click at [311, 360] on button "mañana, 9:30 AM - 11:00 AM" at bounding box center [197, 349] width 249 height 26
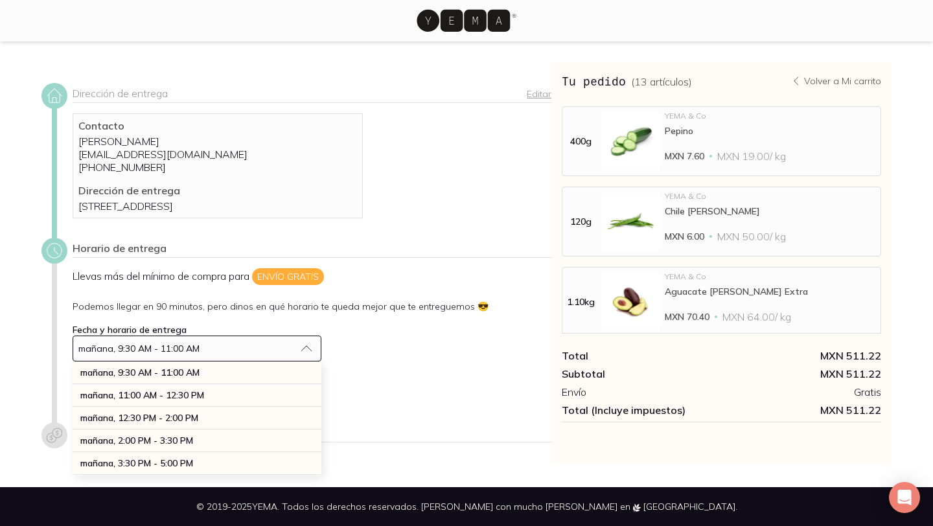
click at [414, 380] on div "Llevas más del mínimo de compra para Envío gratis Podemos llegar en 90 minutos,…" at bounding box center [312, 335] width 479 height 135
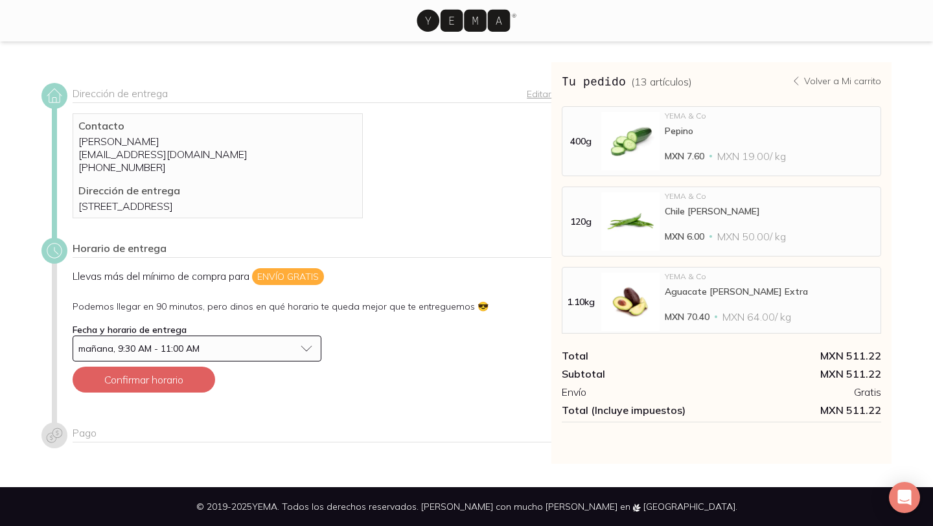
click at [311, 362] on button "mañana, 9:30 AM - 11:00 AM" at bounding box center [197, 349] width 249 height 26
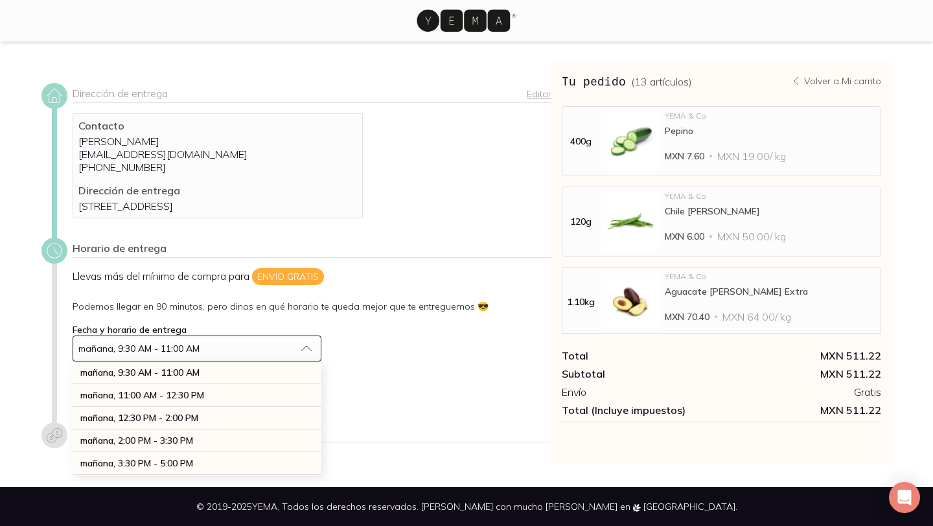
click at [391, 367] on div "Llevas más del mínimo de compra para Envío gratis Podemos llegar en 90 minutos,…" at bounding box center [312, 335] width 479 height 135
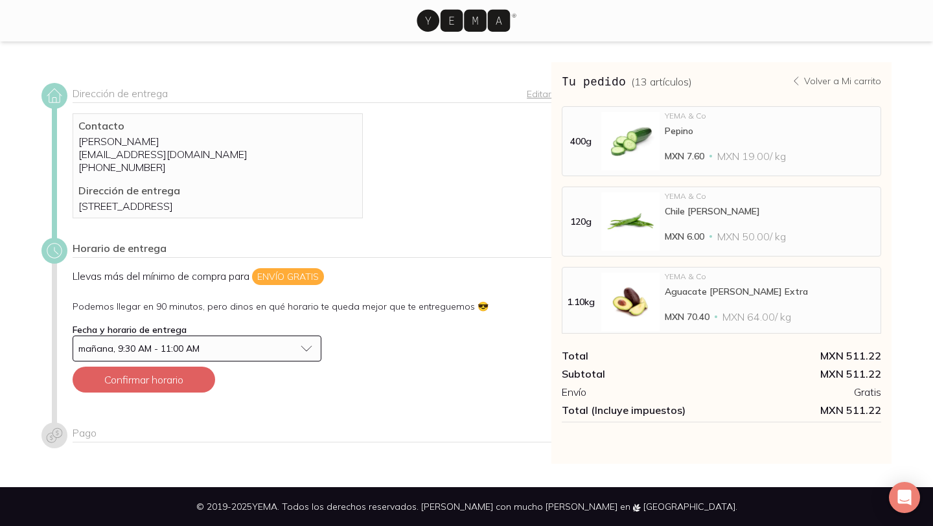
click at [306, 362] on button "mañana, 9:30 AM - 11:00 AM" at bounding box center [197, 349] width 249 height 26
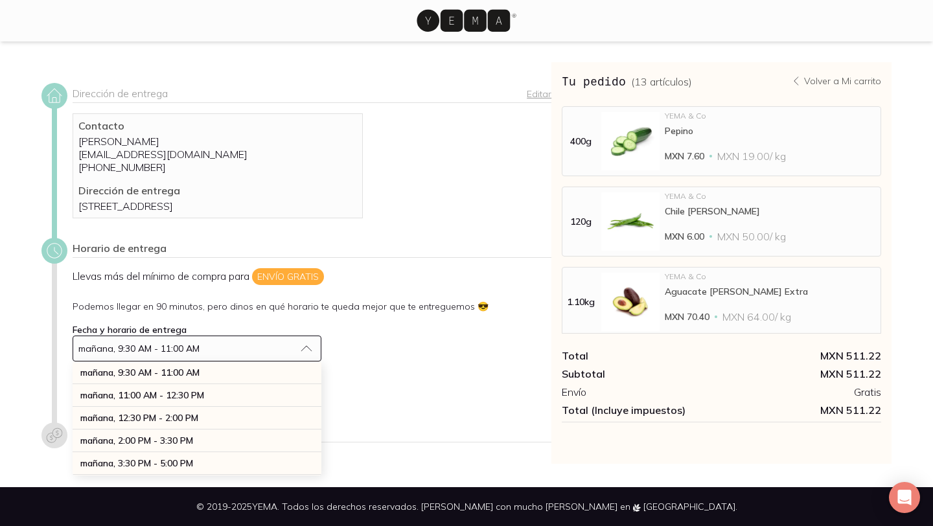
scroll to position [10, 0]
click at [425, 393] on div "Llevas más del mínimo de compra para Envío gratis Podemos llegar en 90 minutos,…" at bounding box center [312, 335] width 479 height 135
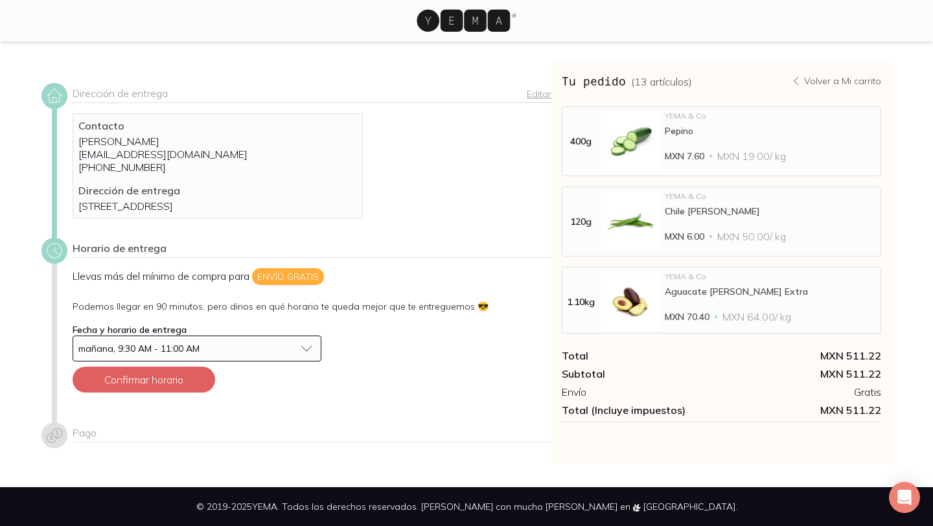
scroll to position [0, 0]
click at [186, 393] on button "Confirmar horario" at bounding box center [144, 380] width 143 height 26
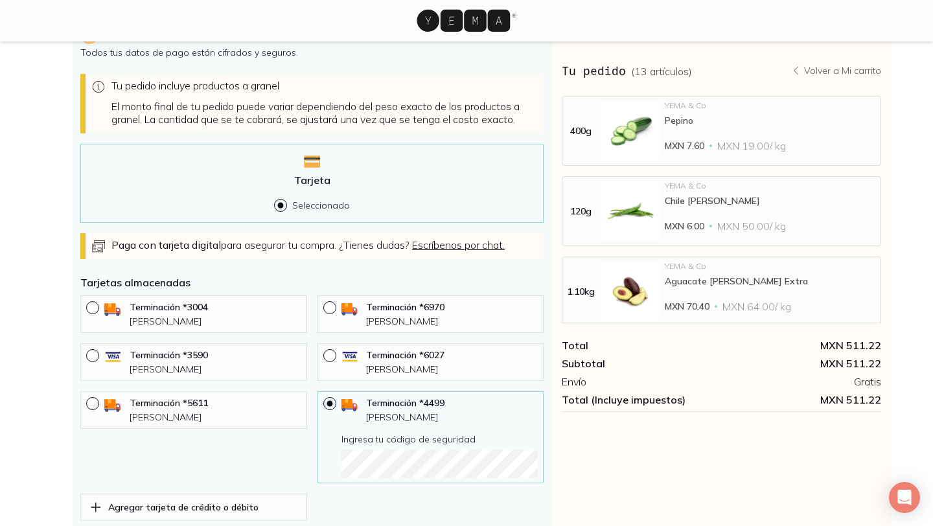
scroll to position [492, 0]
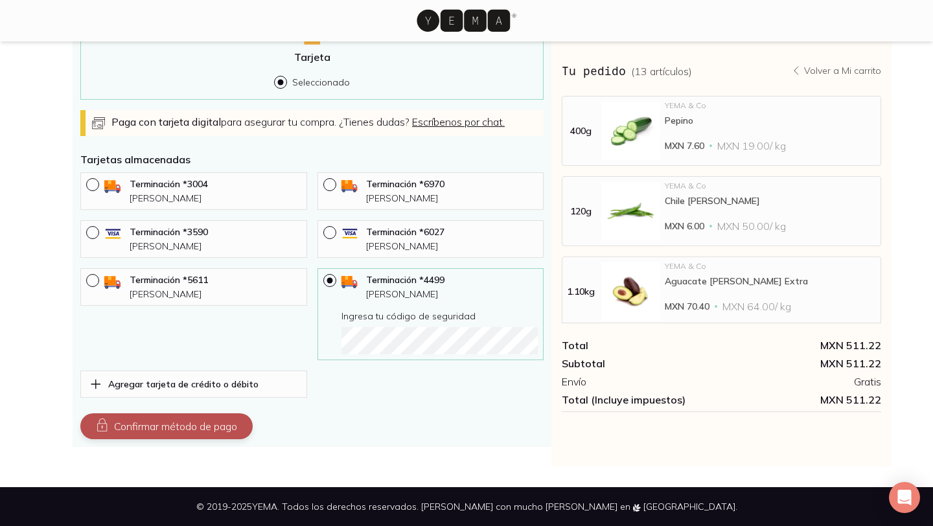
click at [185, 432] on button "Confirmar método de pago" at bounding box center [166, 427] width 172 height 26
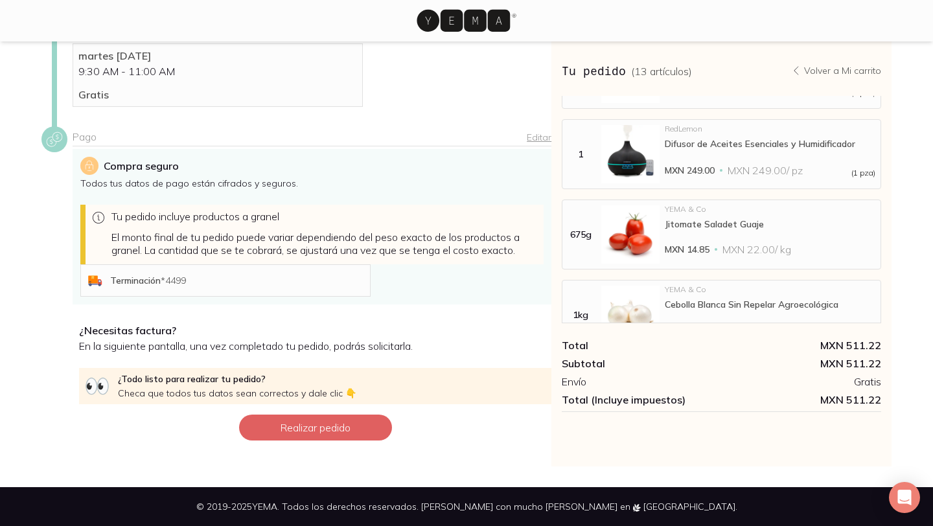
scroll to position [657, 0]
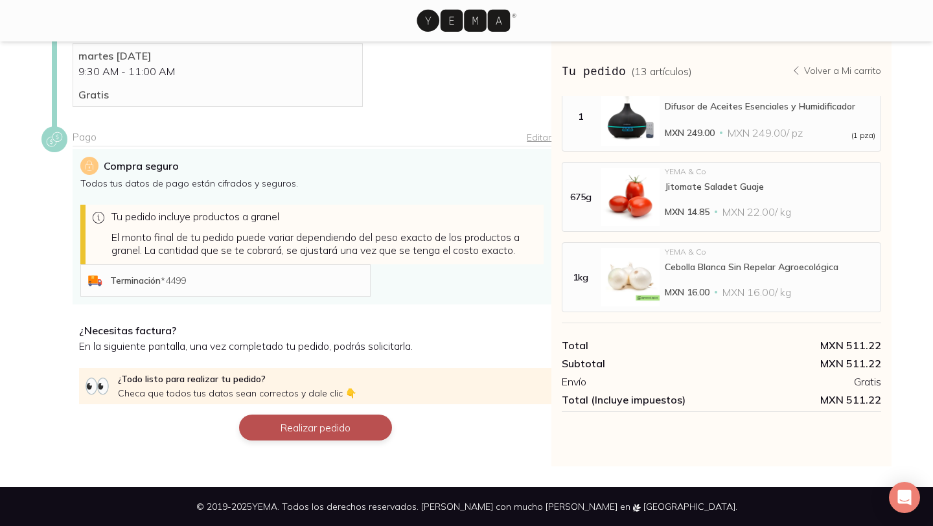
click at [339, 433] on button "Realizar pedido" at bounding box center [315, 428] width 153 height 26
